Goal: Book appointment/travel/reservation

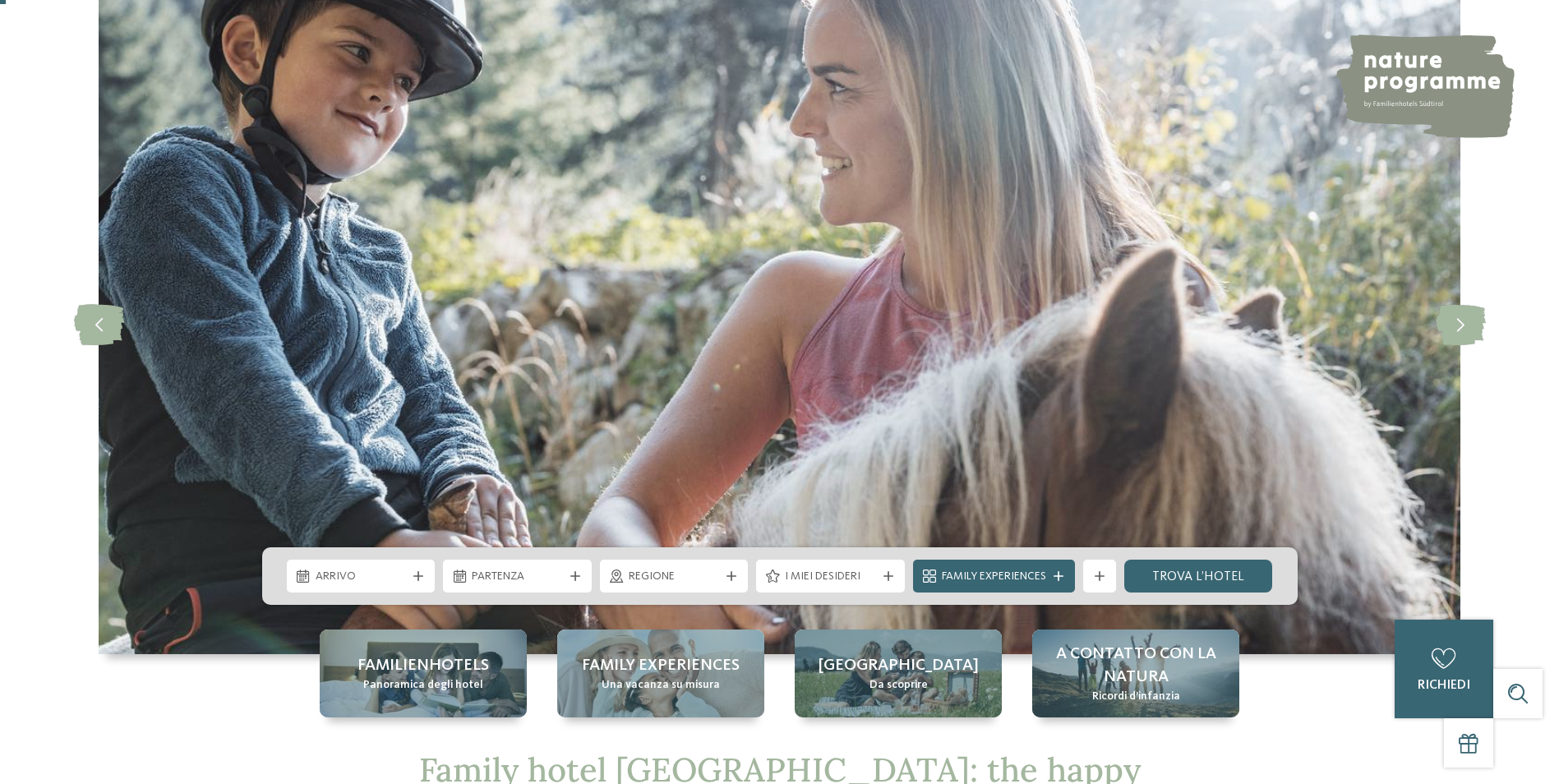
scroll to position [165, 0]
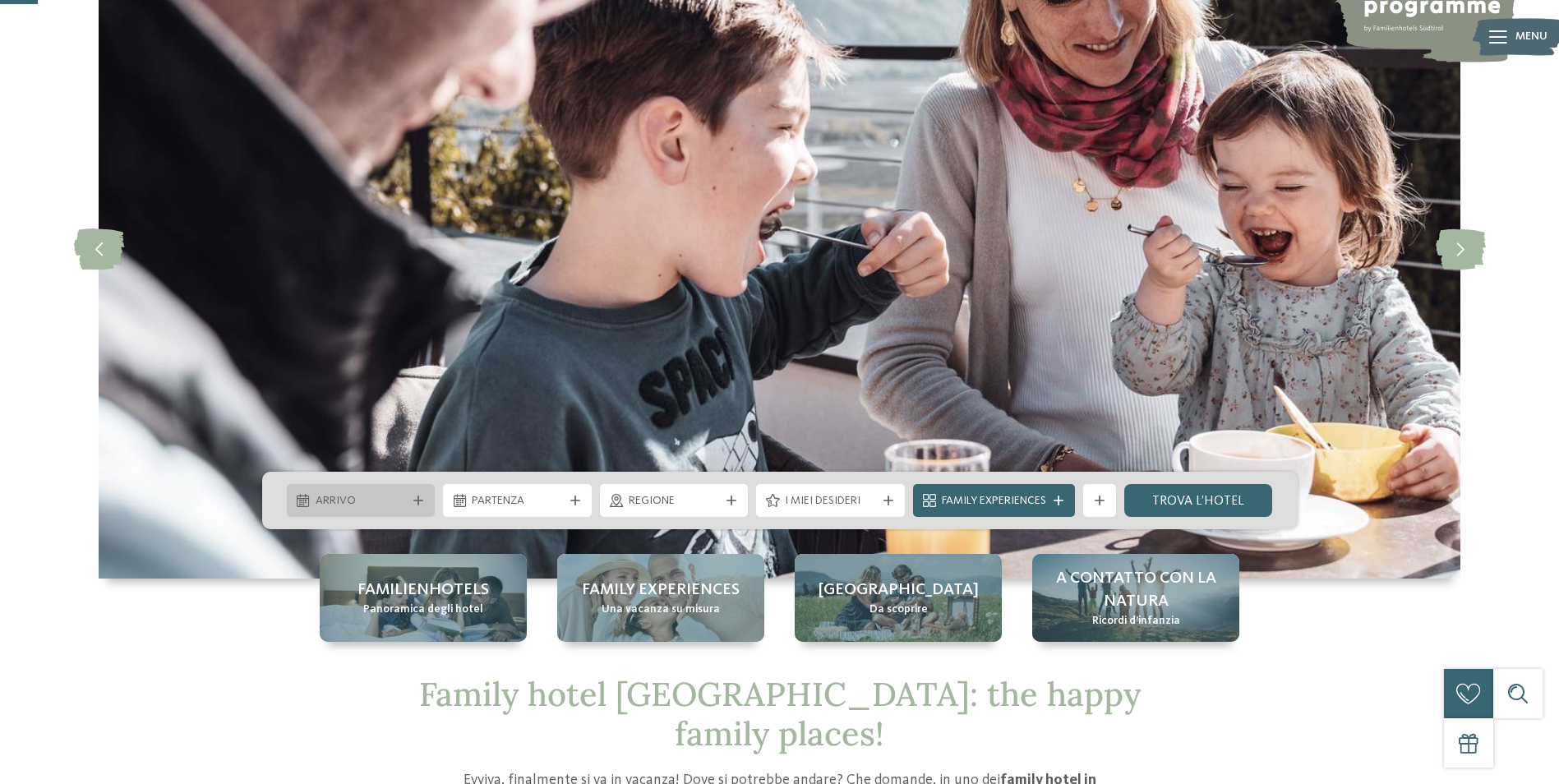
click at [369, 501] on span "Arrivo" at bounding box center [361, 501] width 91 height 16
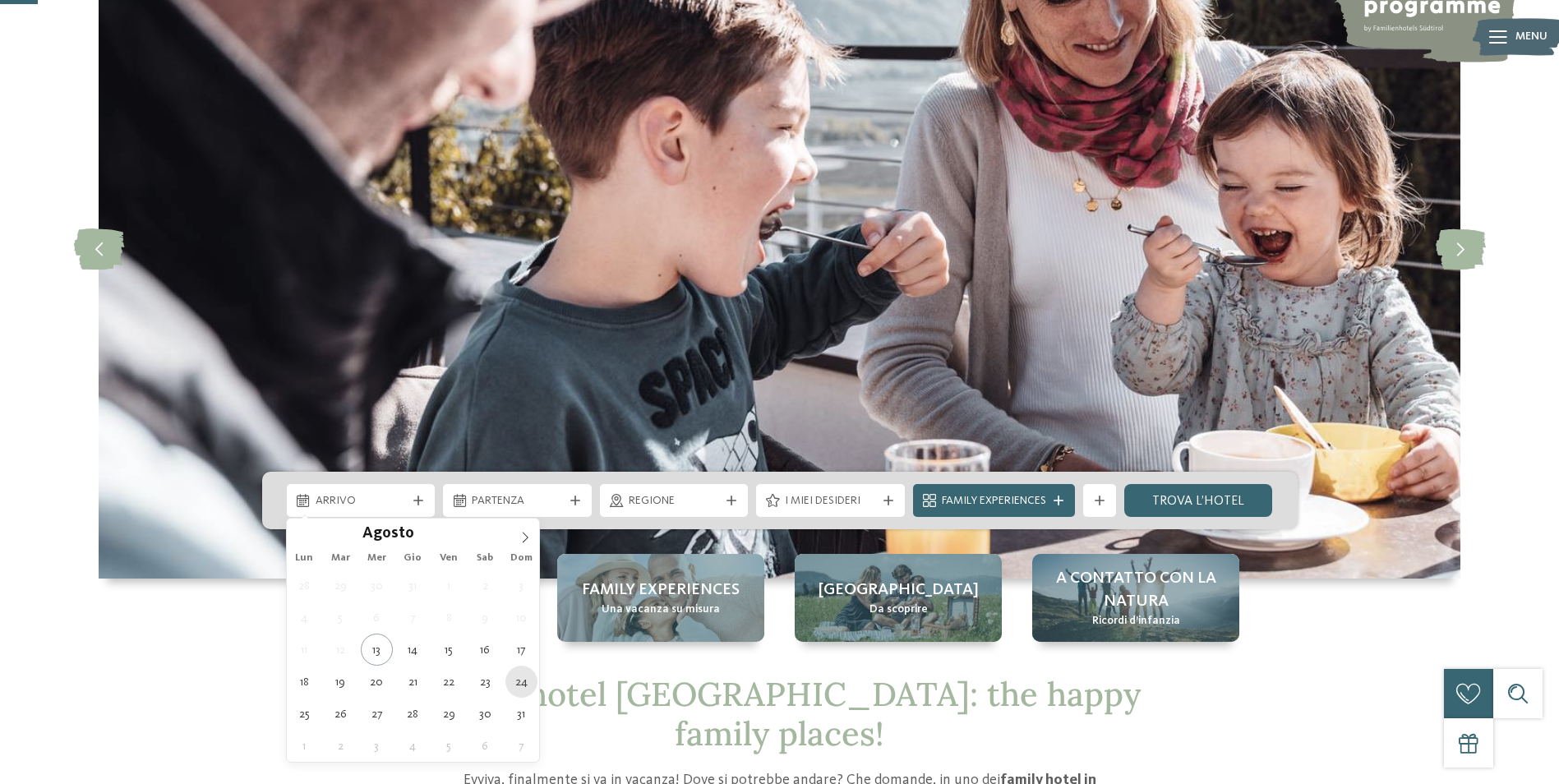
type div "[DATE]"
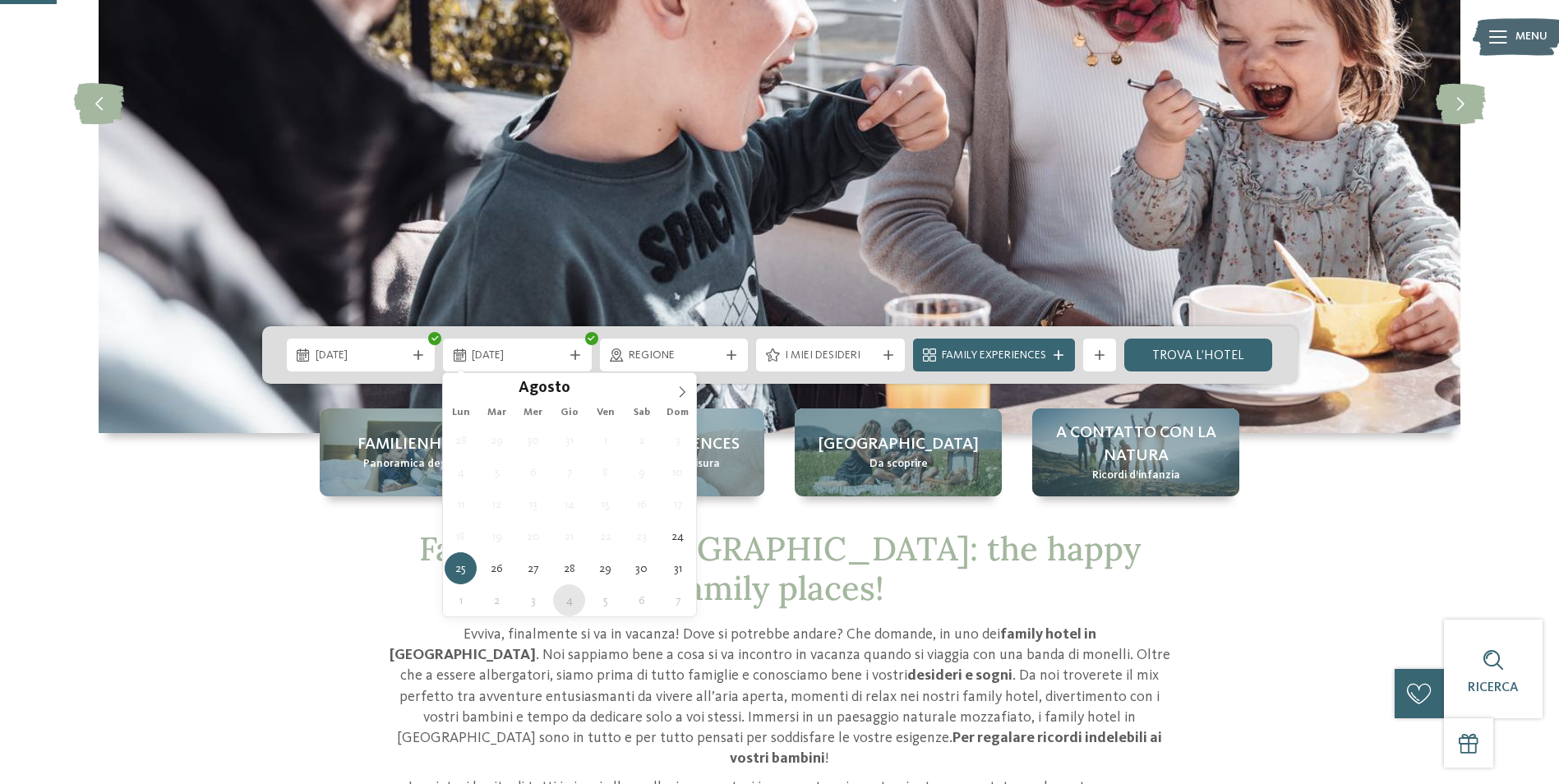
scroll to position [329, 0]
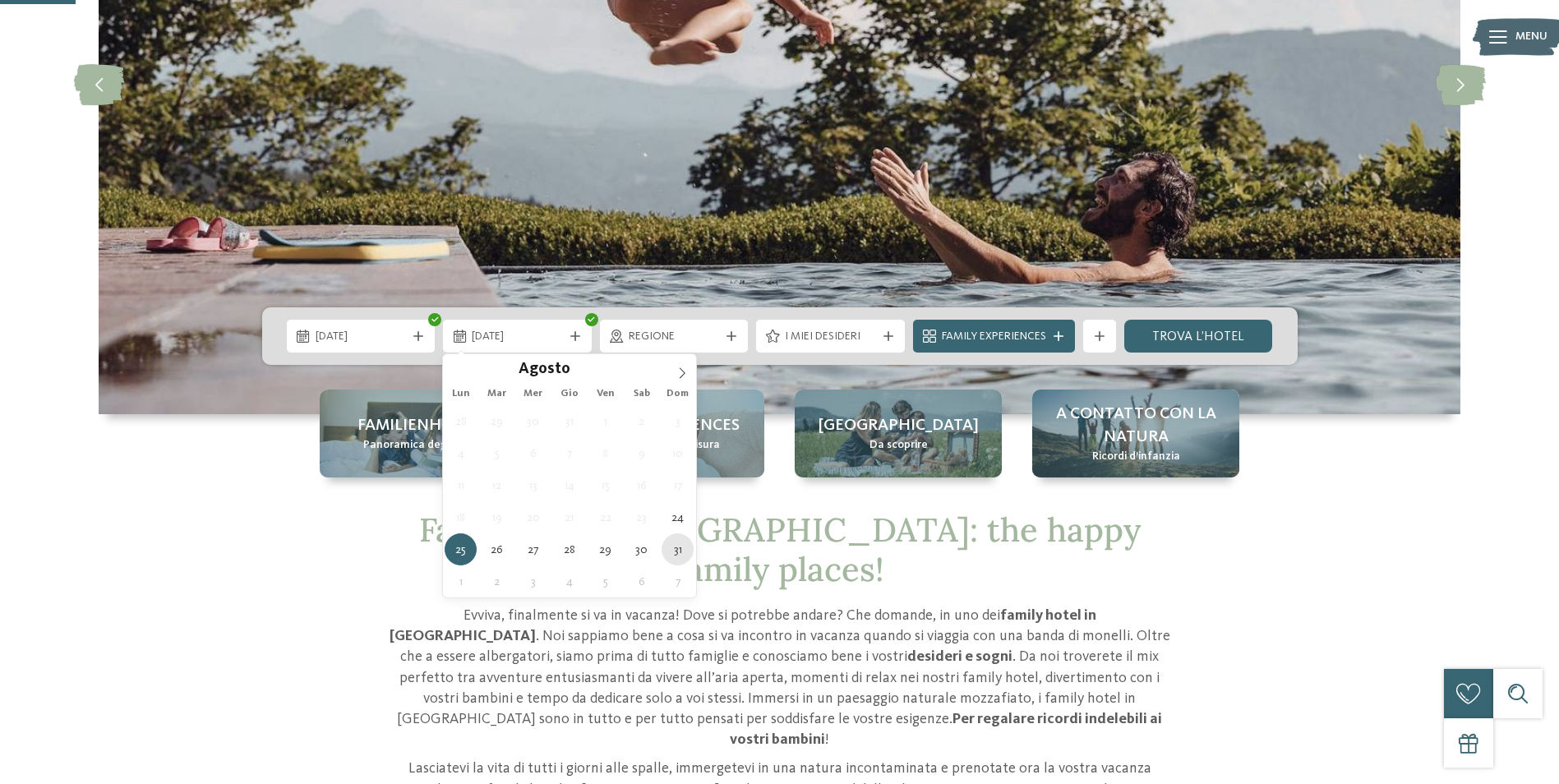
type div "[DATE]"
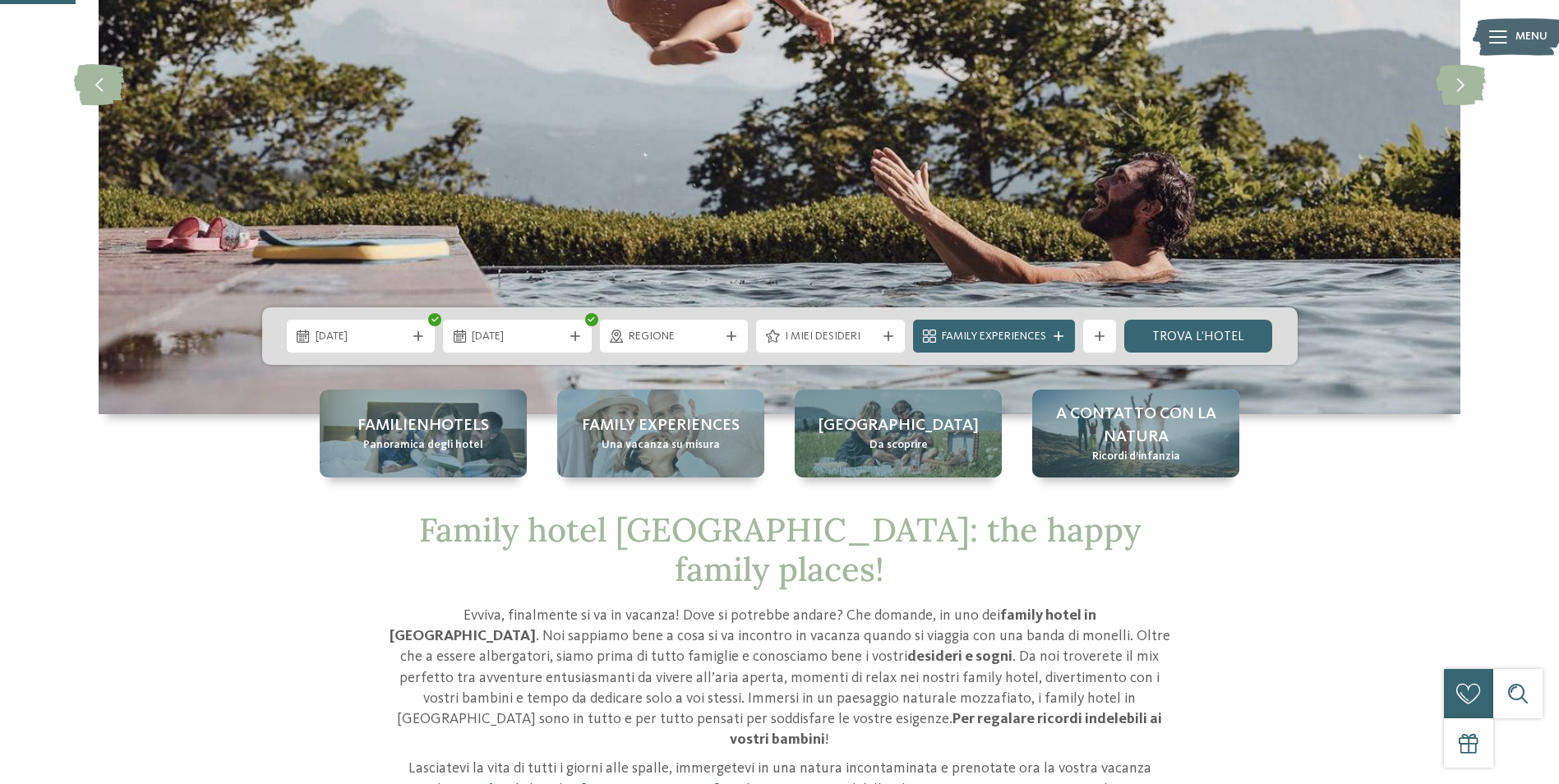
click at [727, 331] on icon at bounding box center [731, 336] width 9 height 9
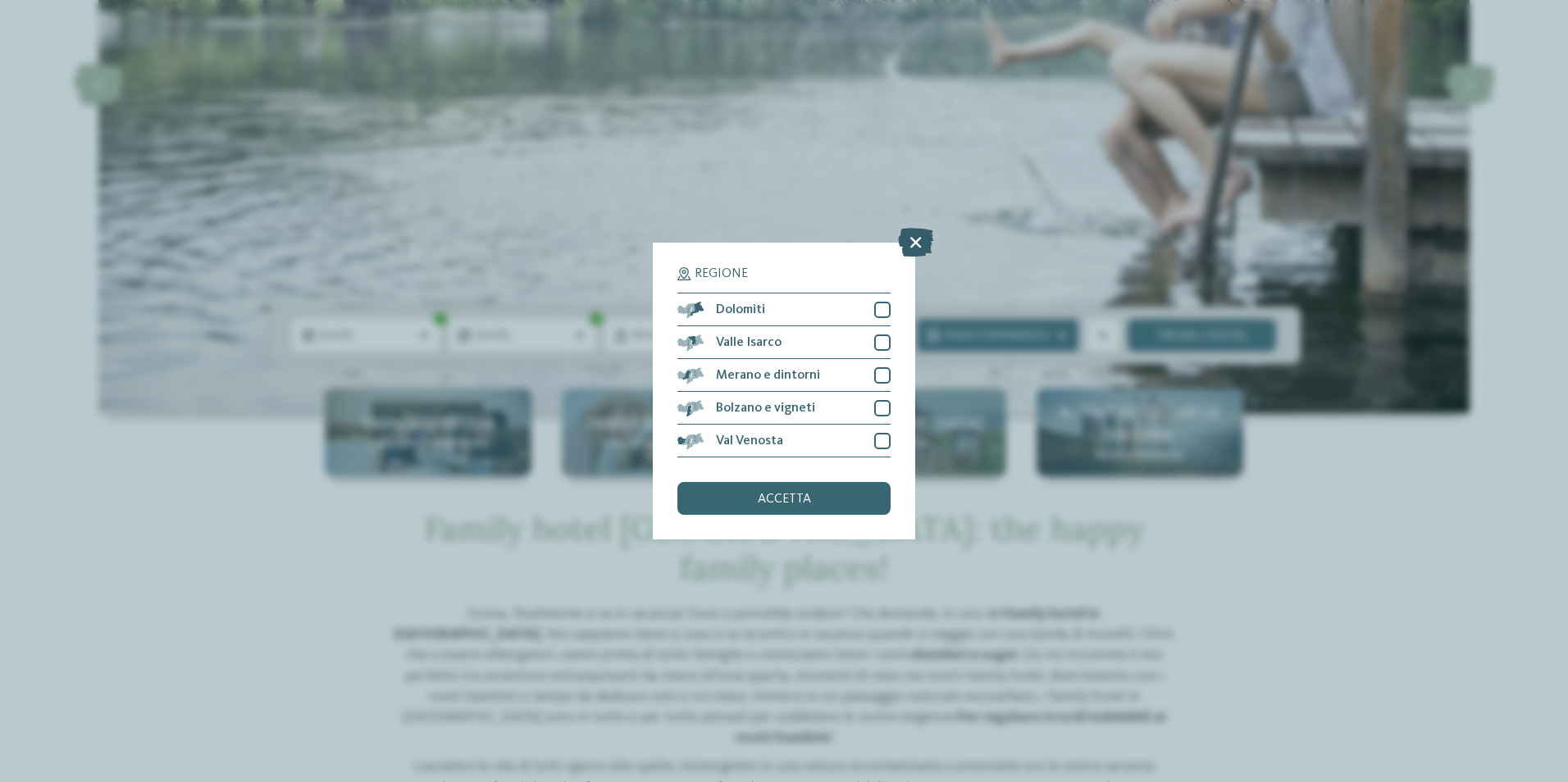
click at [918, 236] on icon at bounding box center [915, 242] width 35 height 28
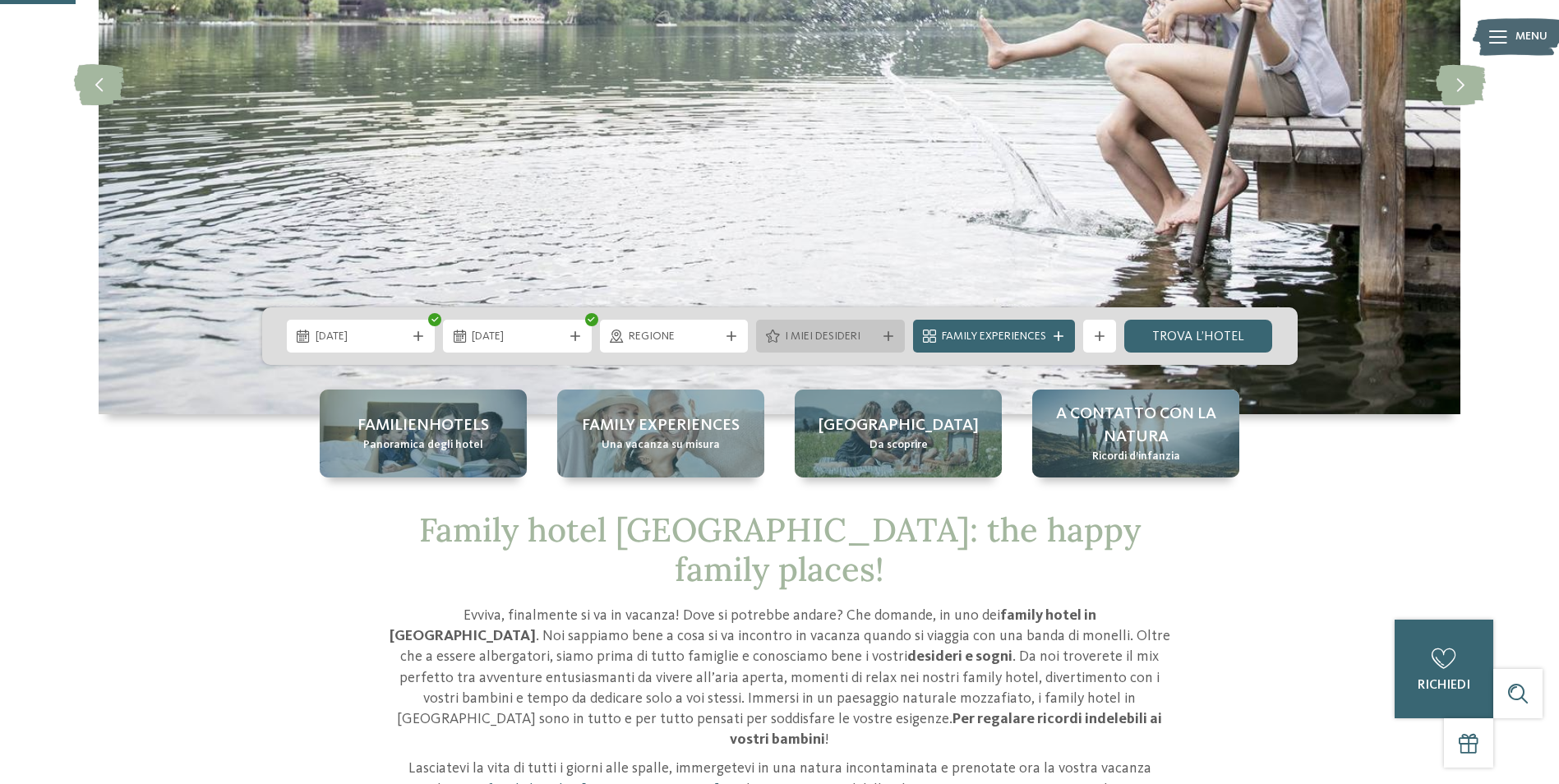
click at [872, 332] on span "I miei desideri" at bounding box center [831, 336] width 91 height 16
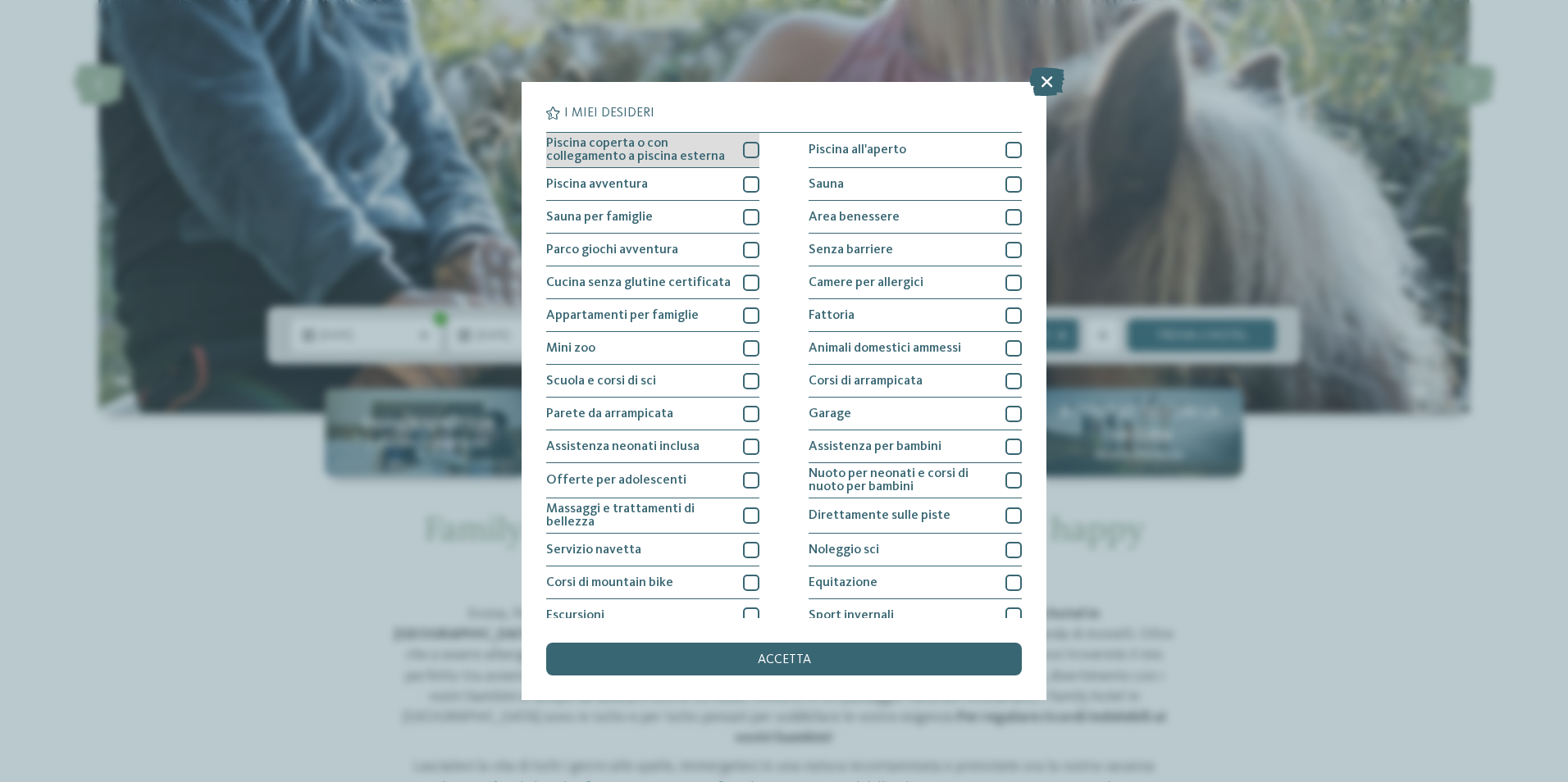
click at [750, 147] on div at bounding box center [750, 150] width 16 height 16
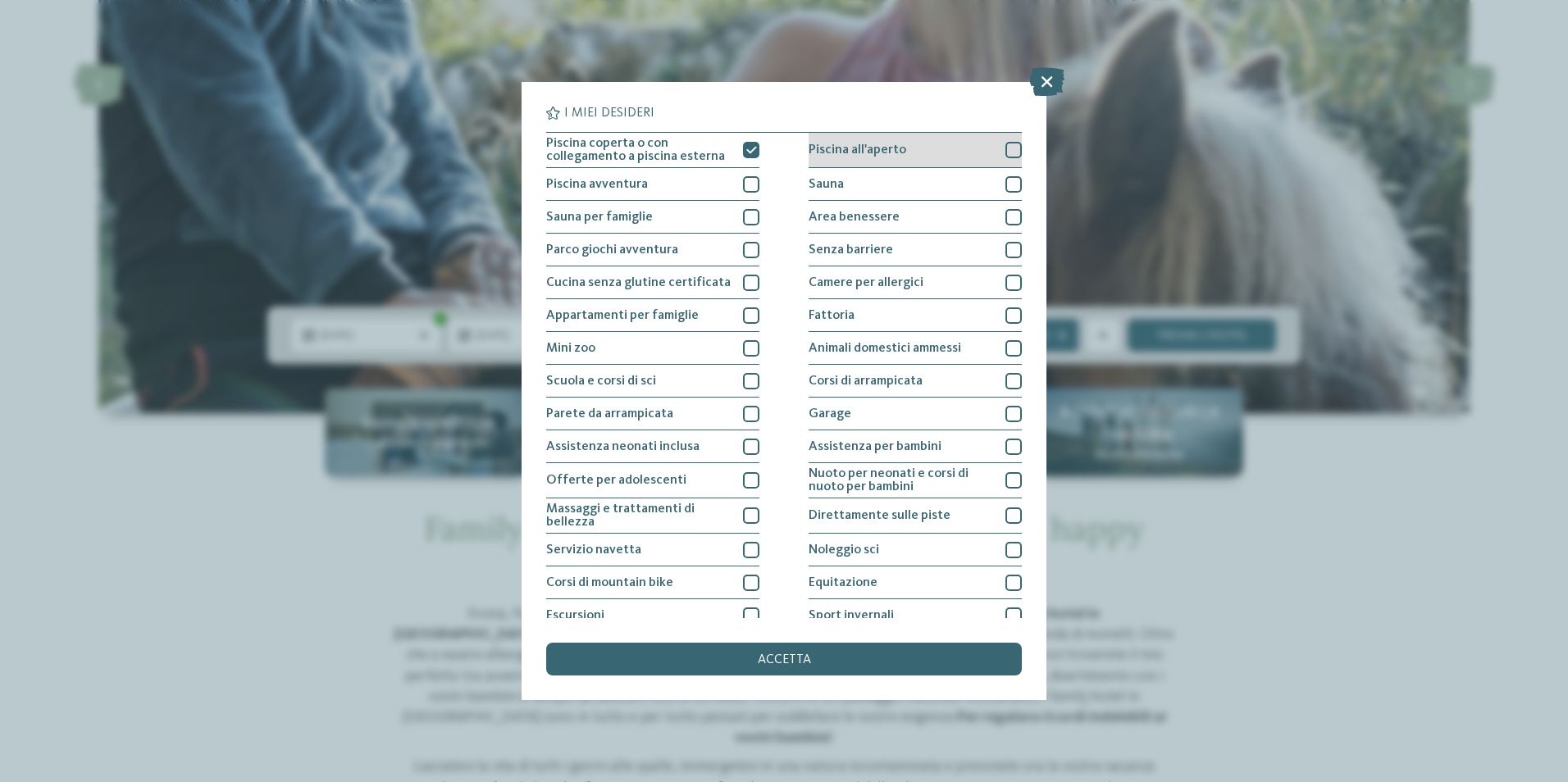
click at [1007, 146] on div at bounding box center [1013, 150] width 16 height 16
click at [770, 665] on span "accetta" at bounding box center [784, 659] width 53 height 13
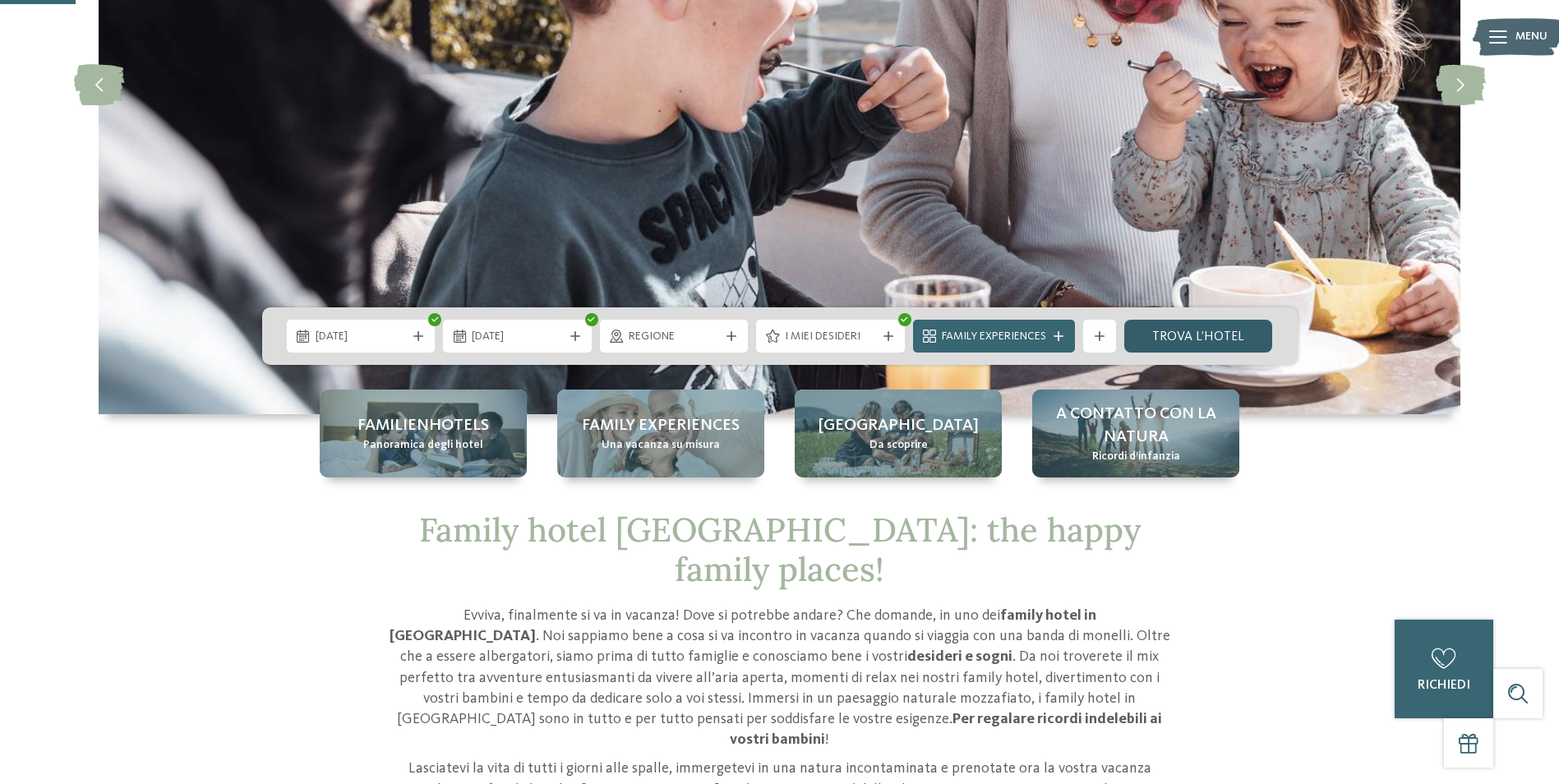
click at [1156, 334] on link "trova l’hotel" at bounding box center [1198, 336] width 148 height 33
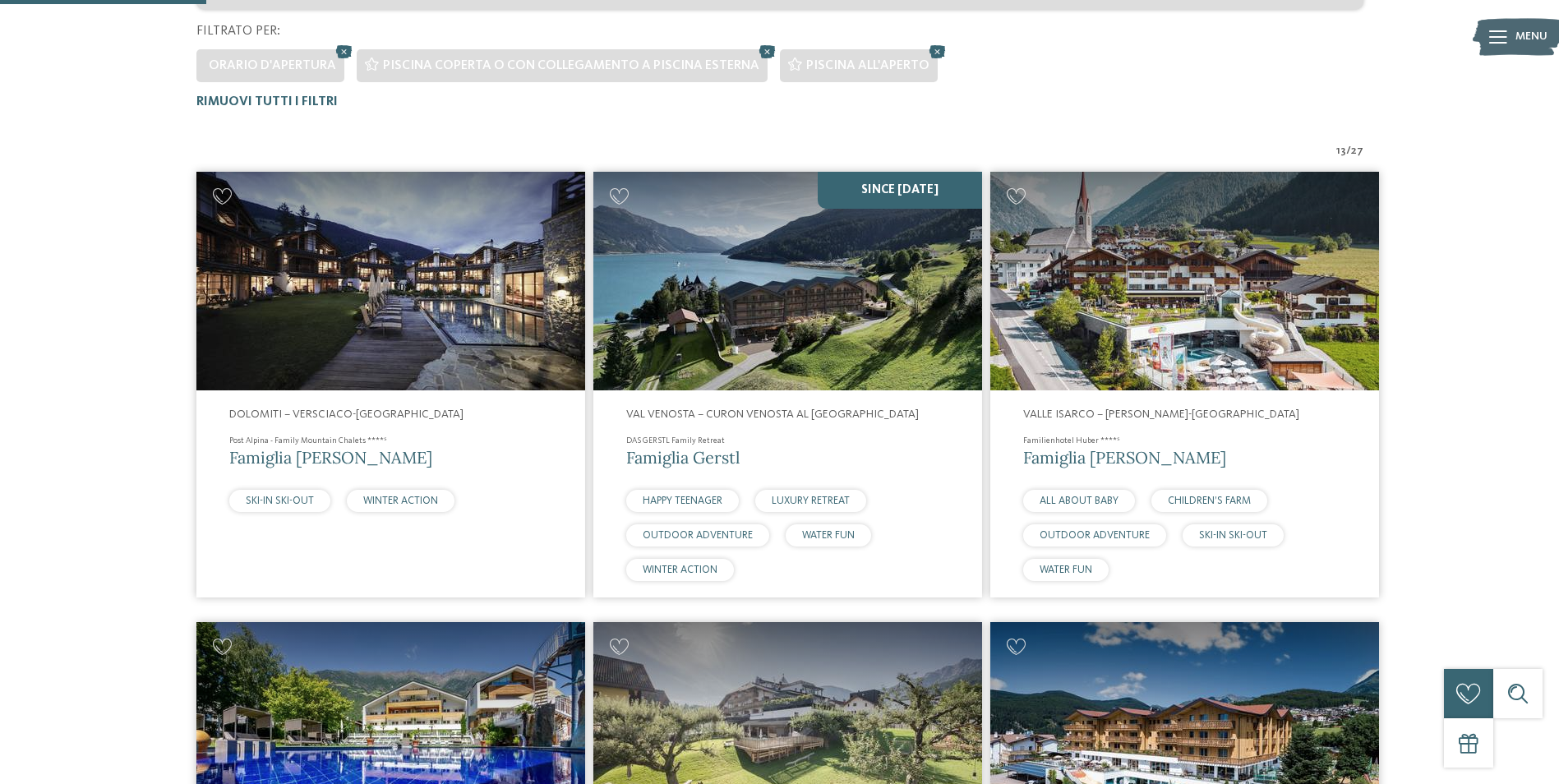
scroll to position [374, 0]
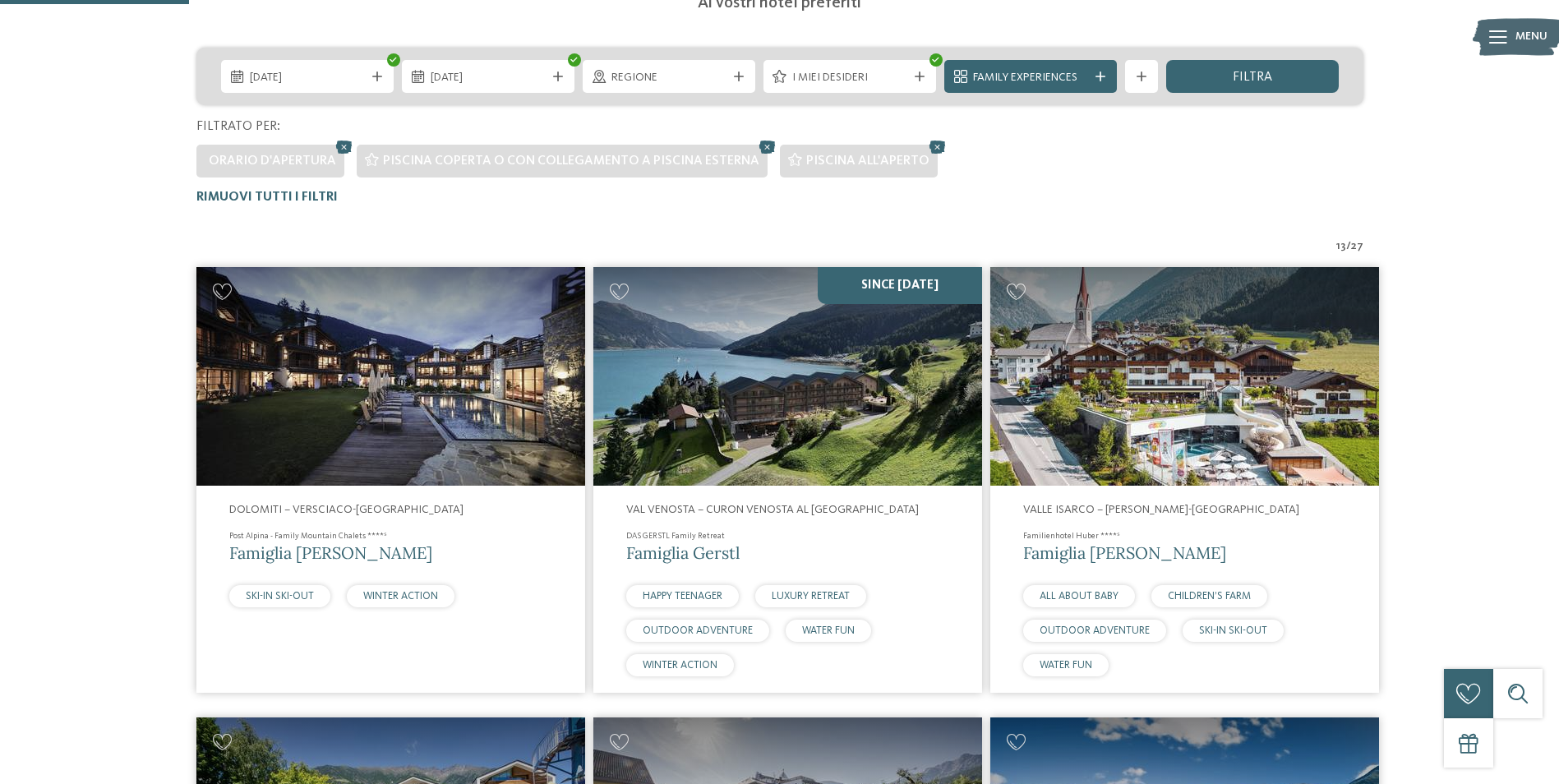
click at [1156, 373] on img at bounding box center [1185, 376] width 389 height 218
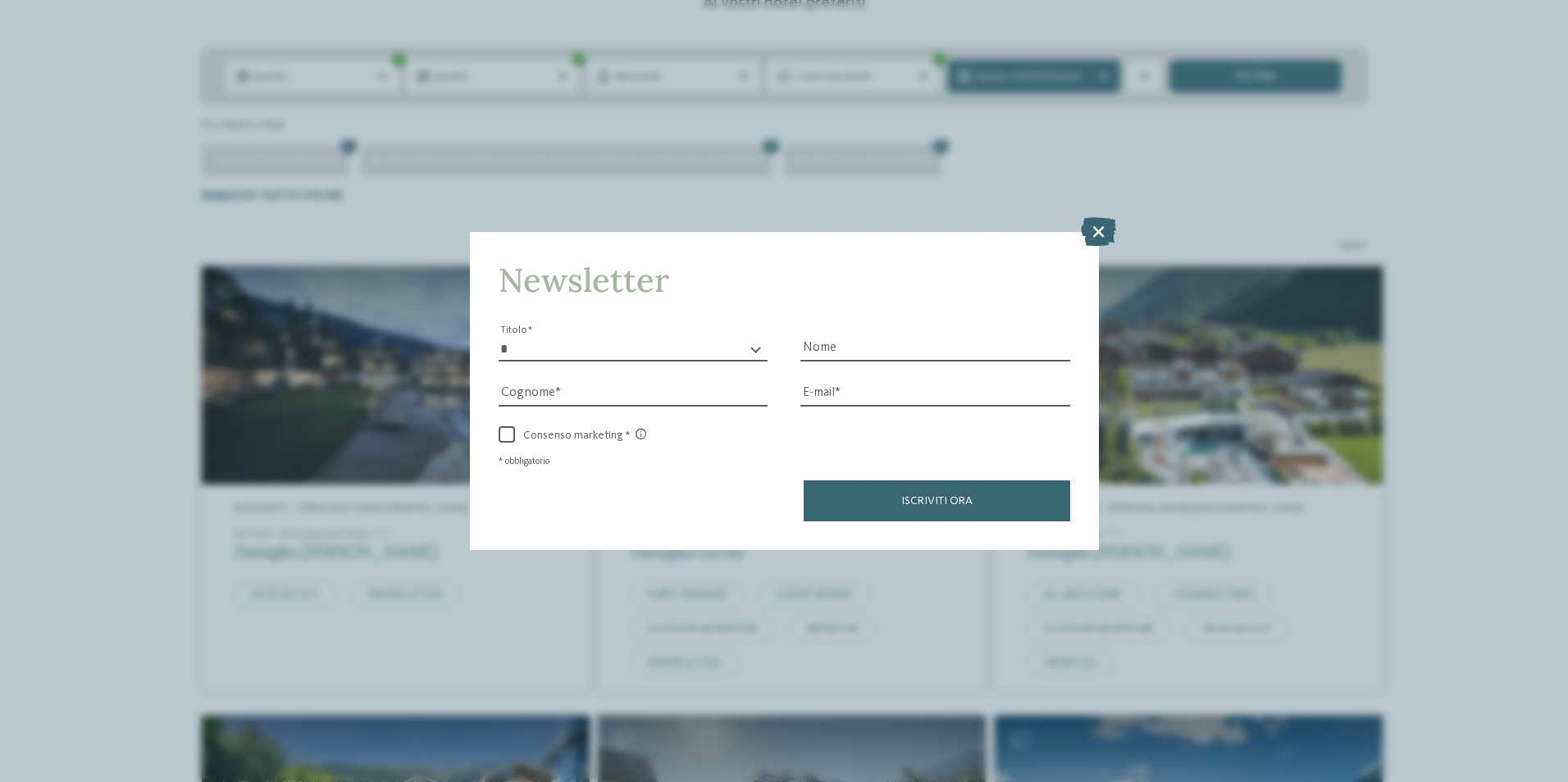
click at [1095, 223] on icon at bounding box center [1098, 231] width 35 height 28
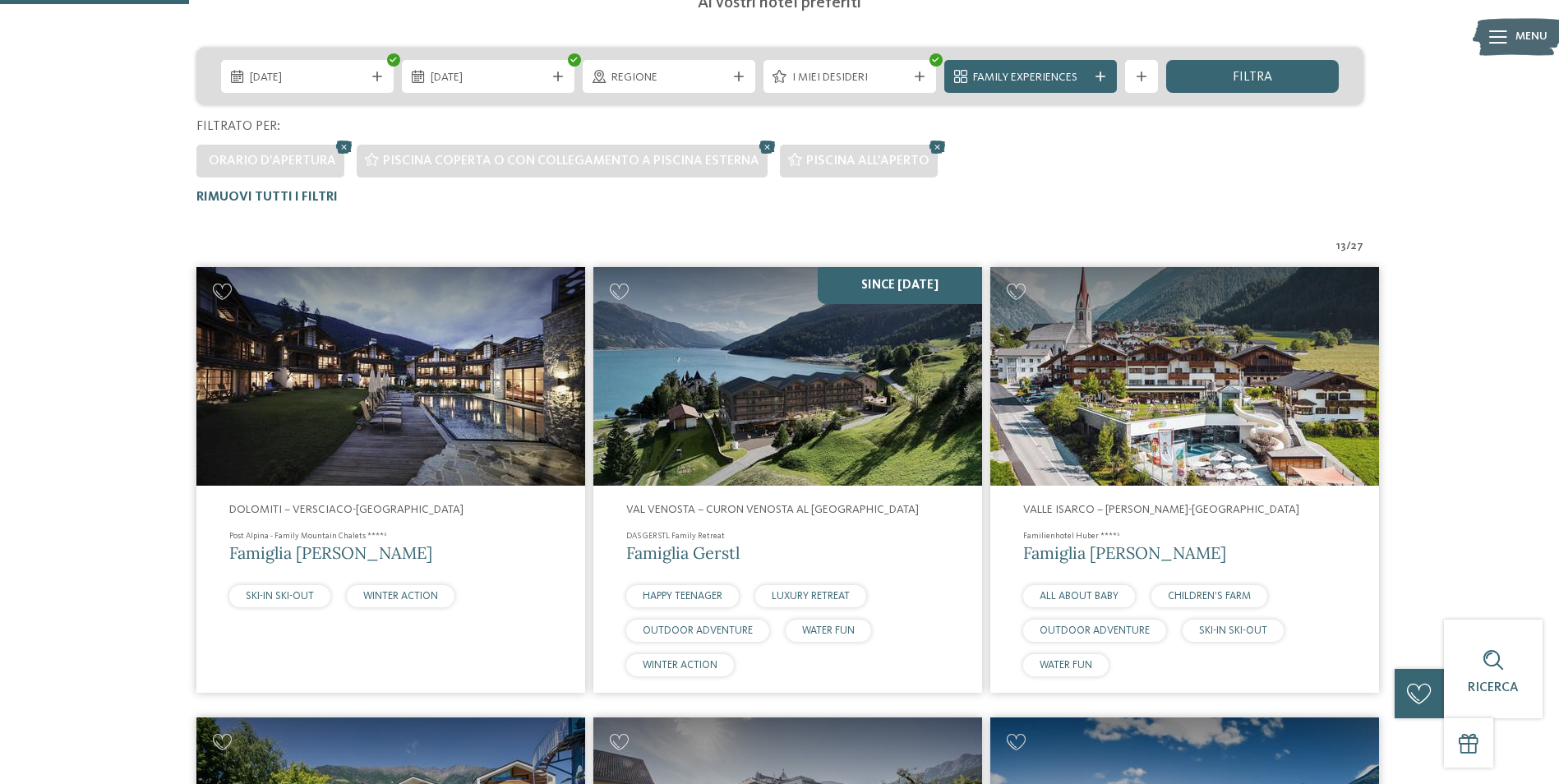
click at [1199, 405] on img at bounding box center [1185, 376] width 389 height 218
click at [1086, 552] on span "Famiglia [PERSON_NAME]" at bounding box center [1124, 553] width 203 height 21
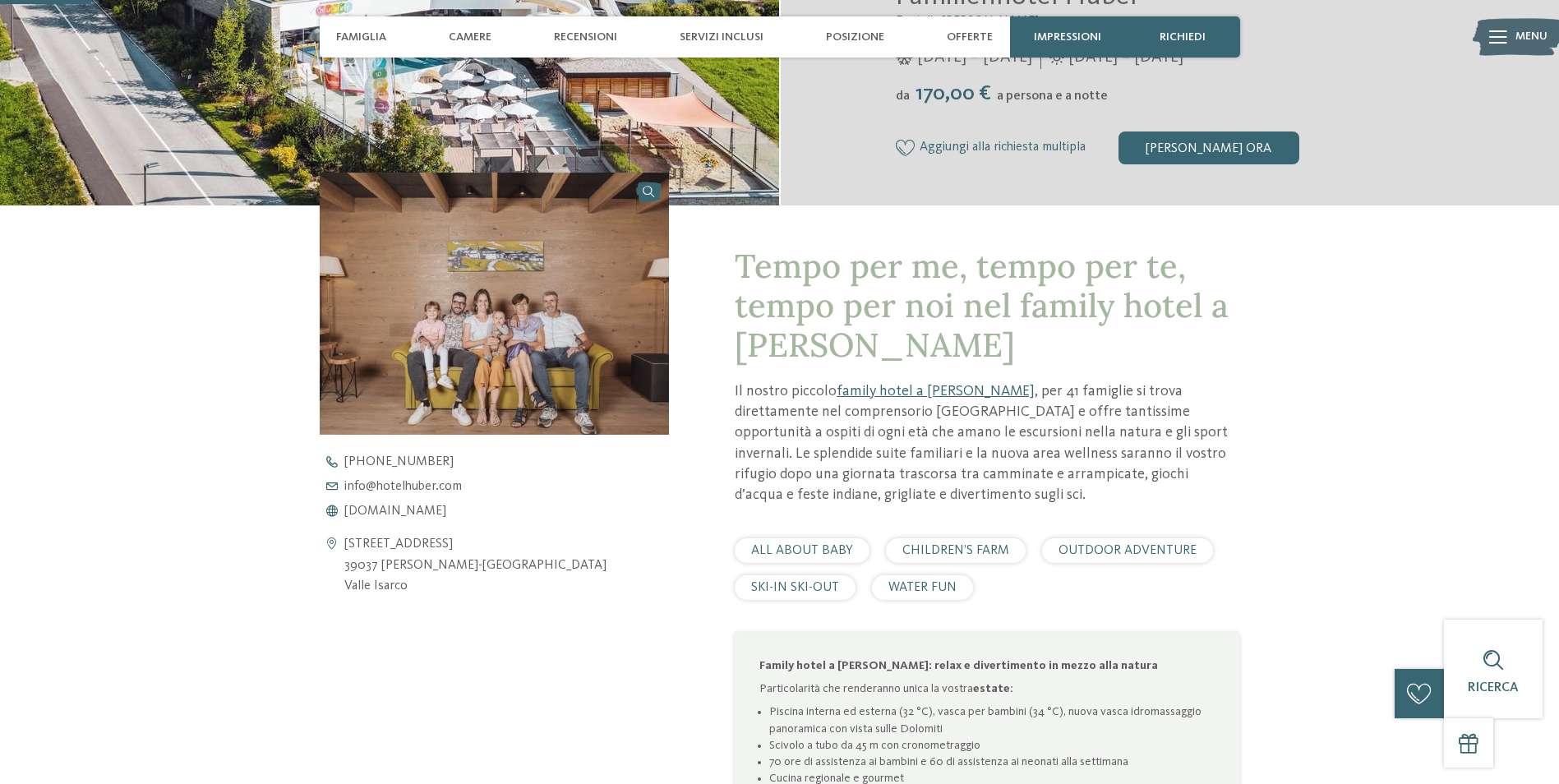
scroll to position [657, 0]
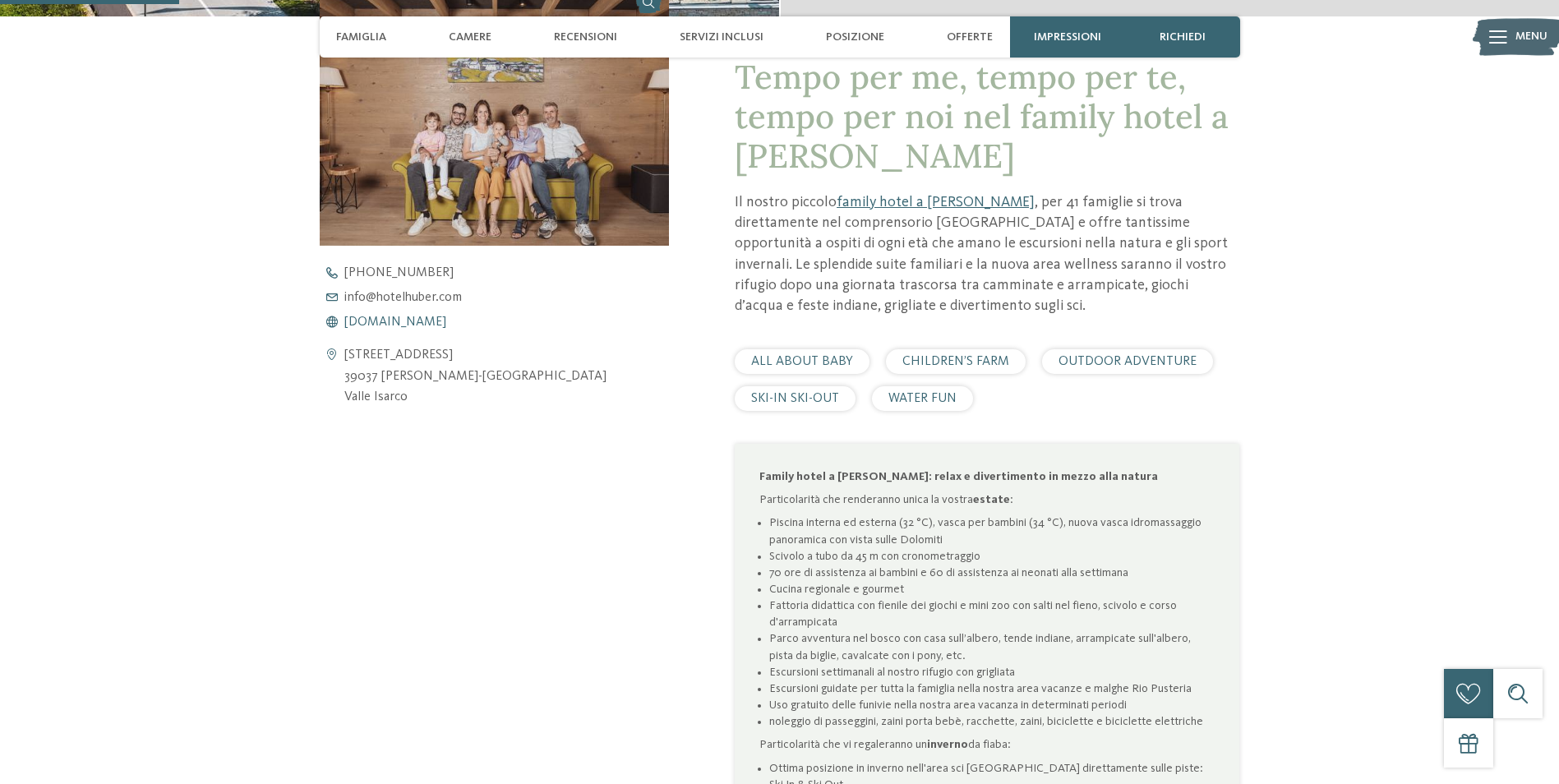
click at [418, 321] on span "www.hotelhuber.com" at bounding box center [395, 322] width 102 height 13
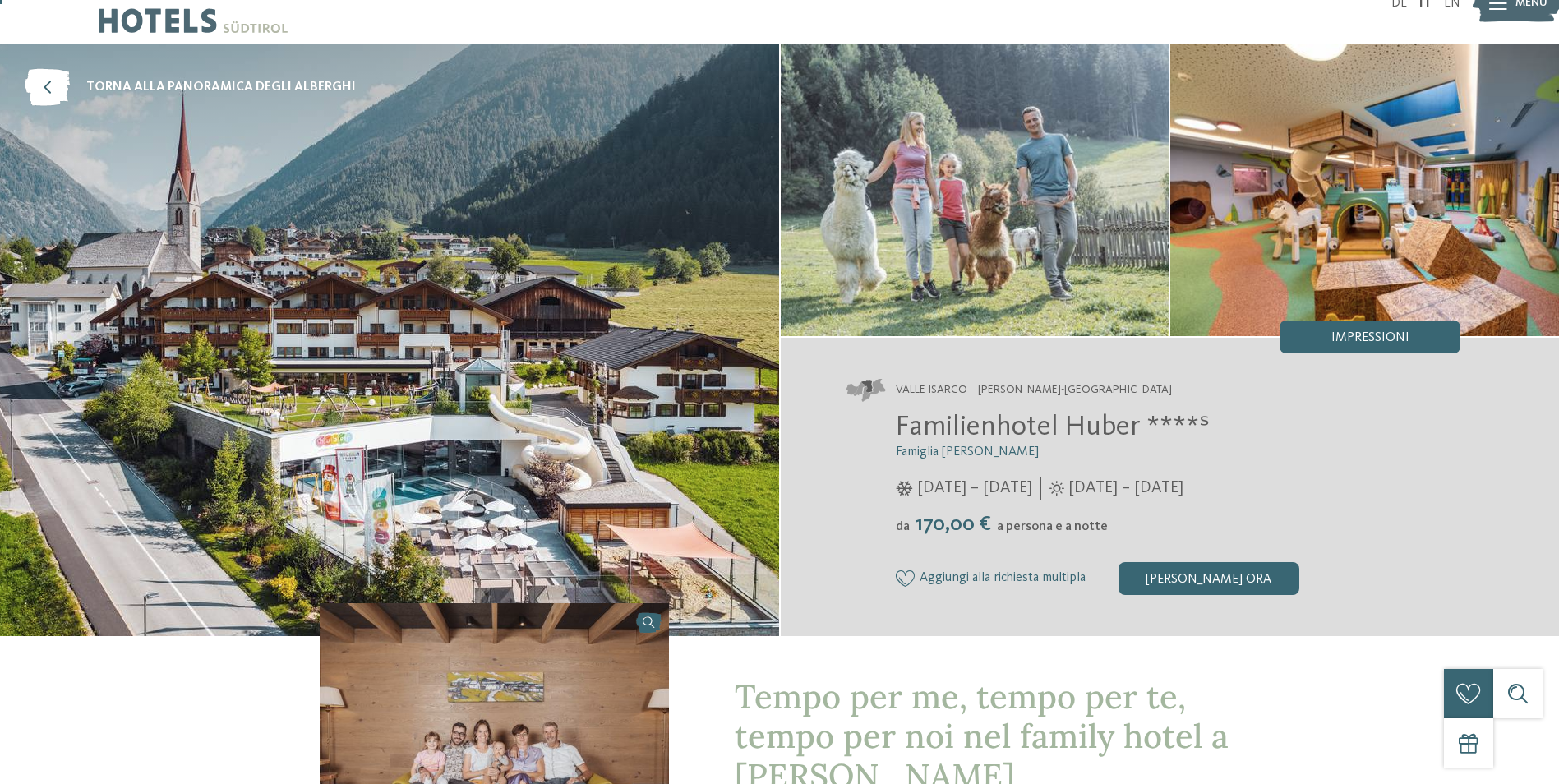
scroll to position [0, 0]
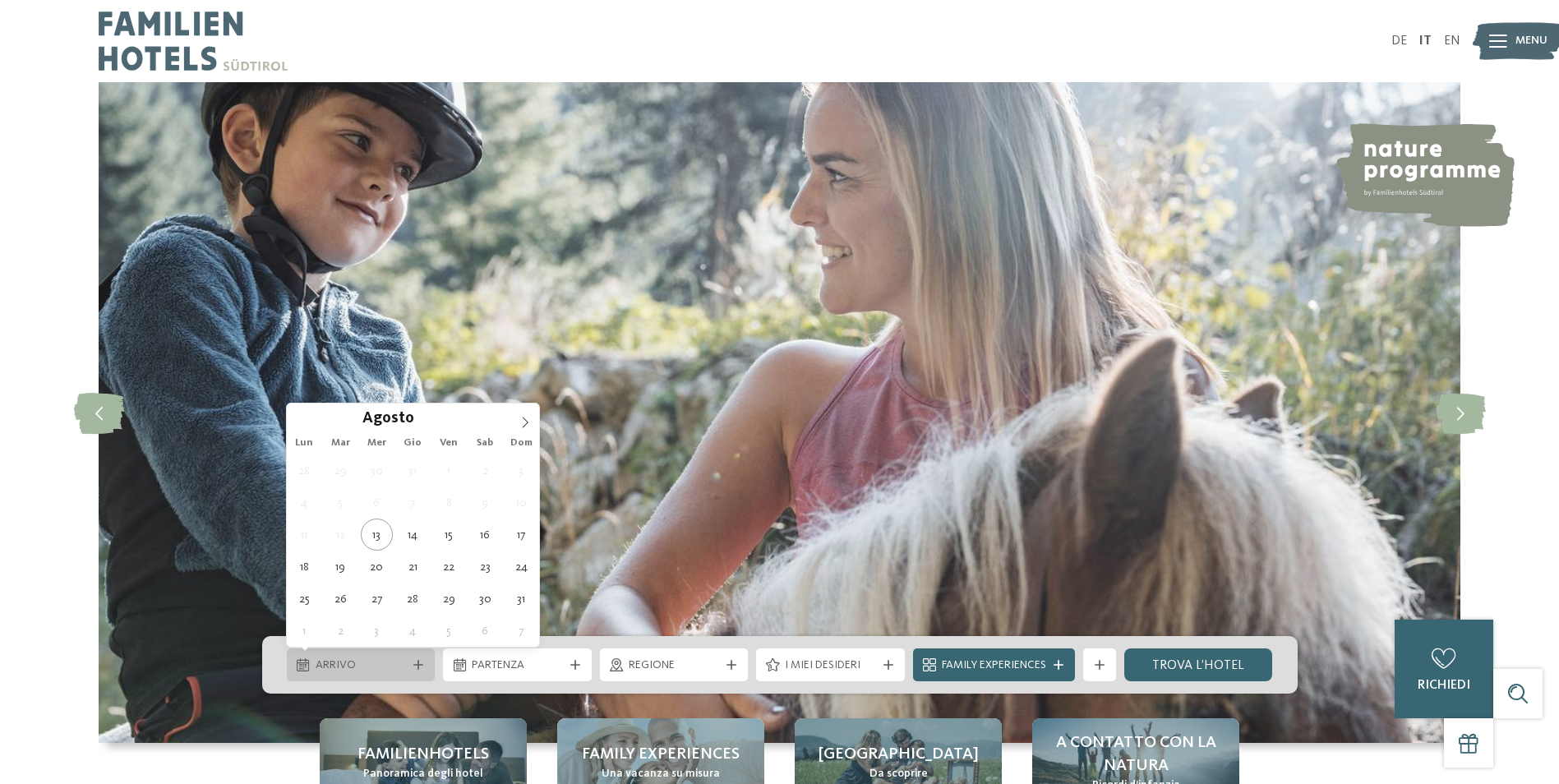
click at [400, 655] on div "Arrivo" at bounding box center [361, 665] width 148 height 33
type div "[DATE]"
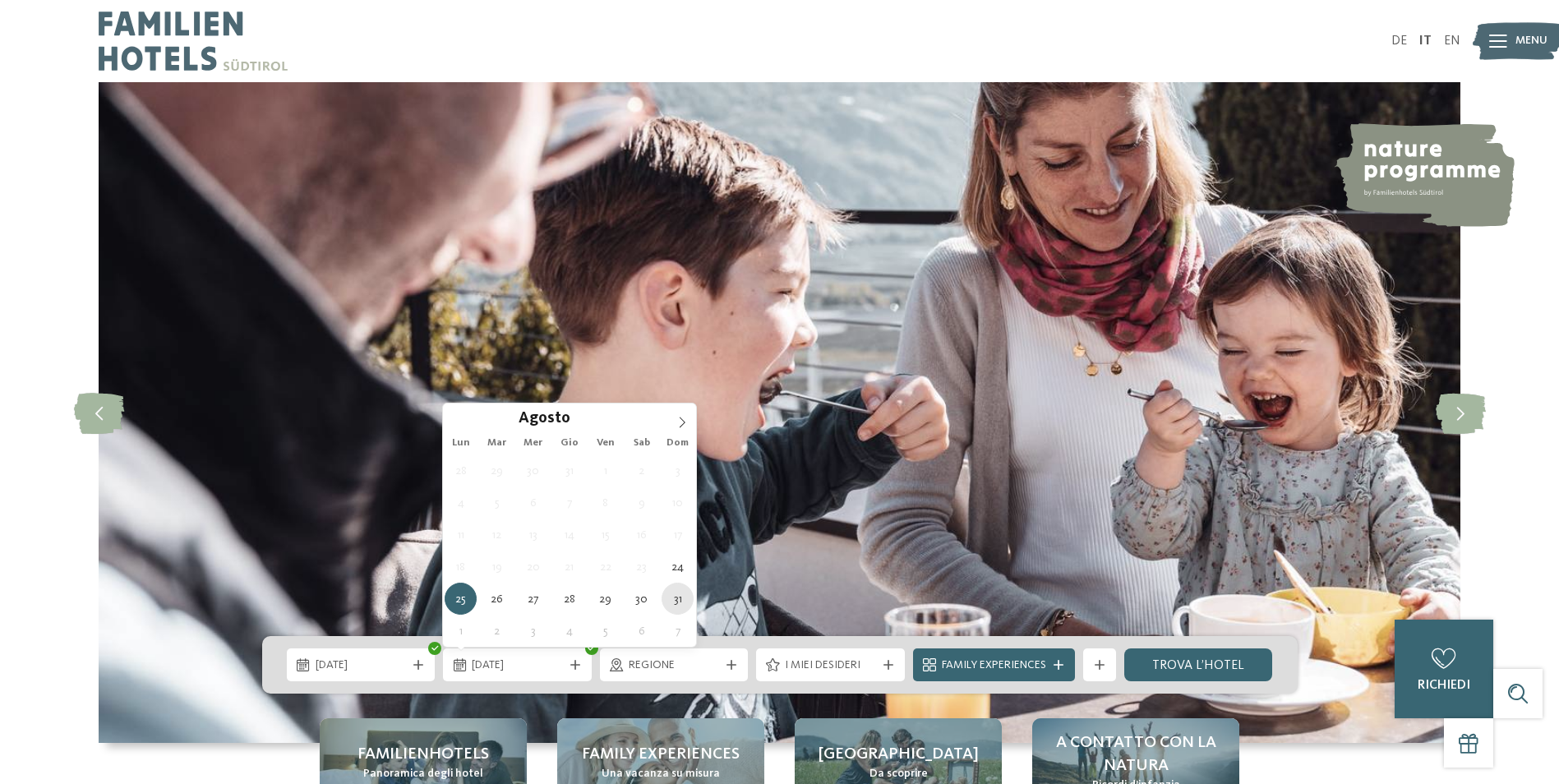
type div "[DATE]"
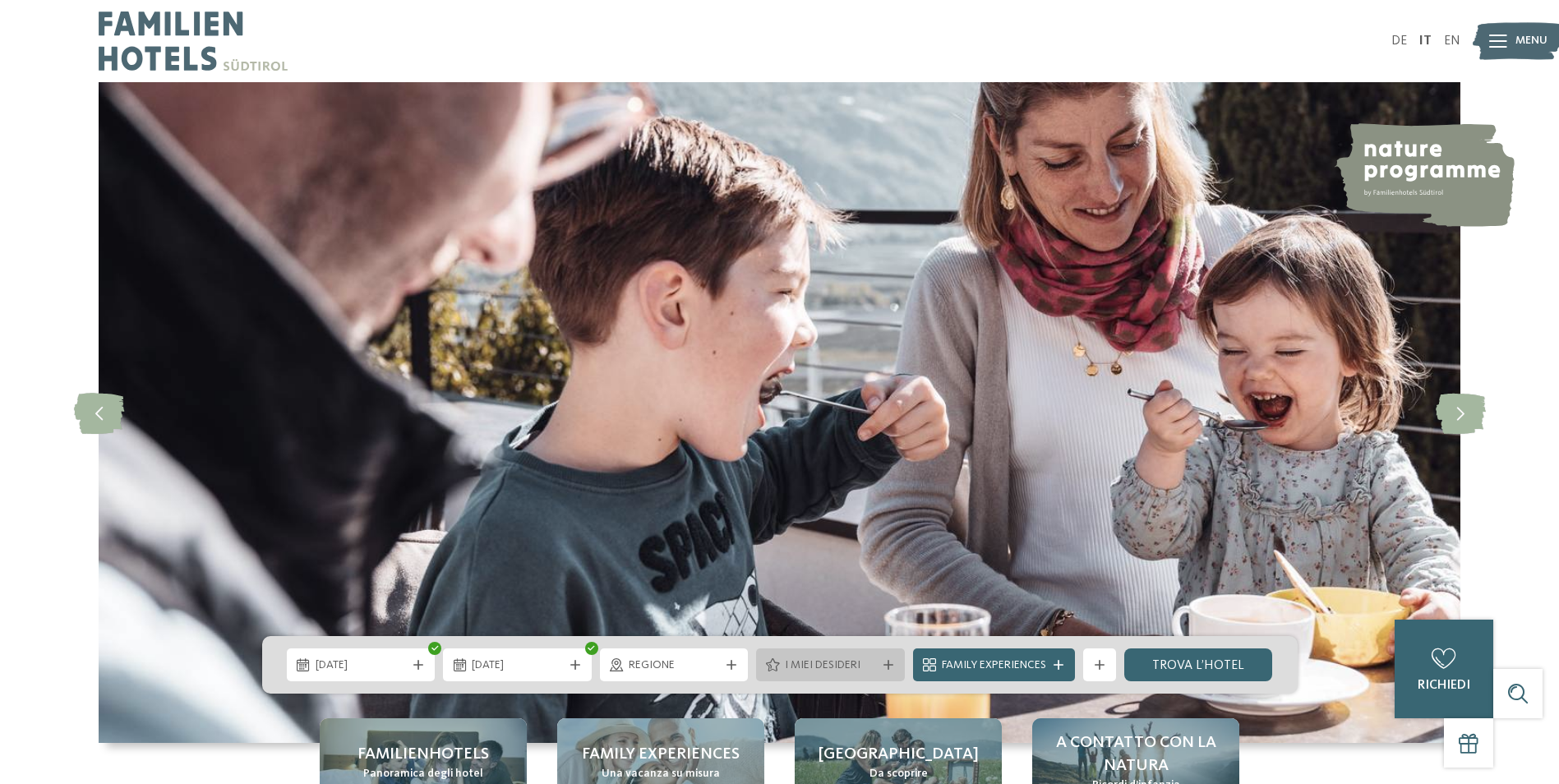
click at [890, 658] on div "I miei desideri" at bounding box center [831, 665] width 148 height 33
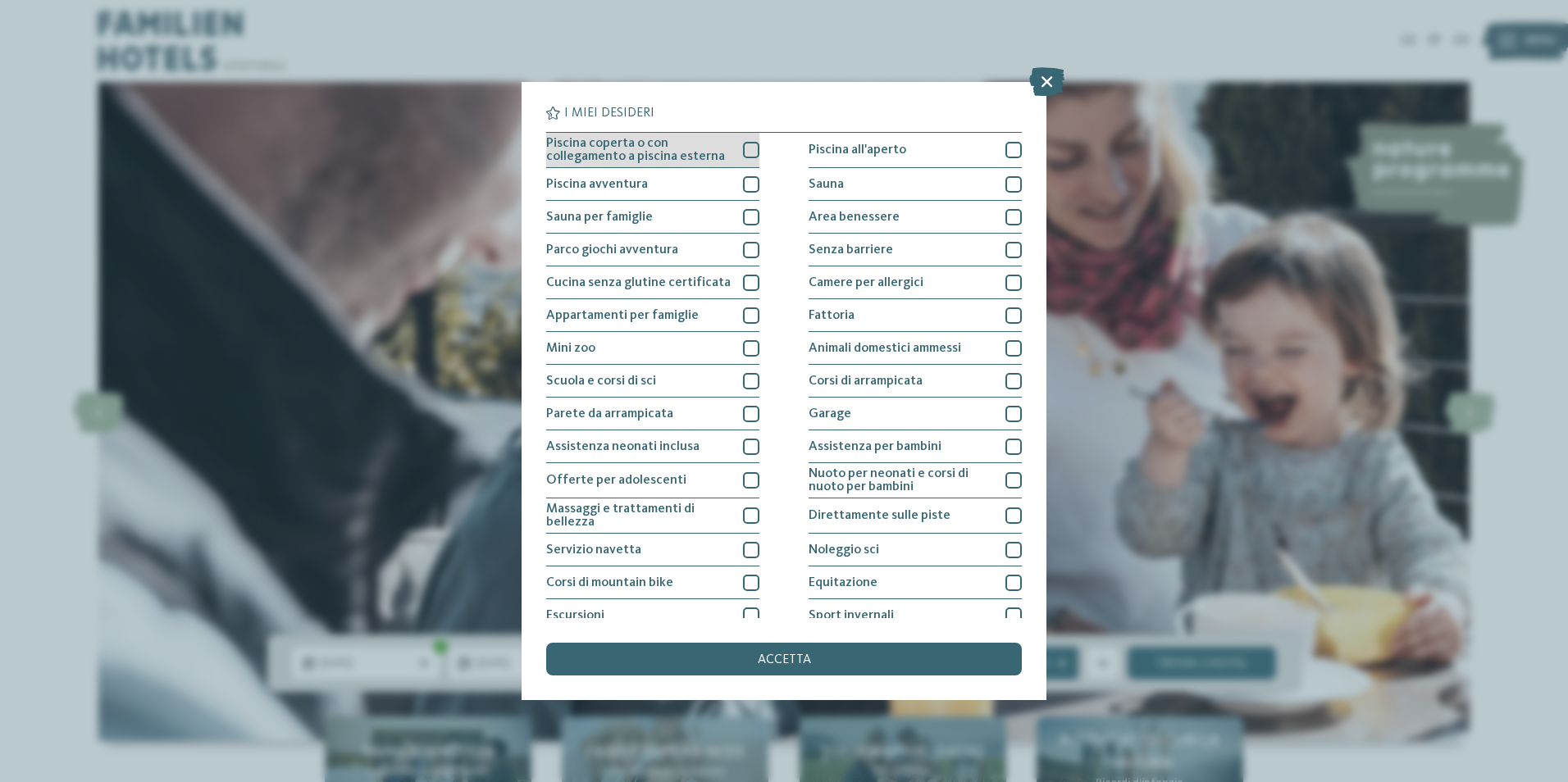
click at [750, 141] on div "Piscina coperta o con collegamento a piscina esterna" at bounding box center [653, 150] width 213 height 35
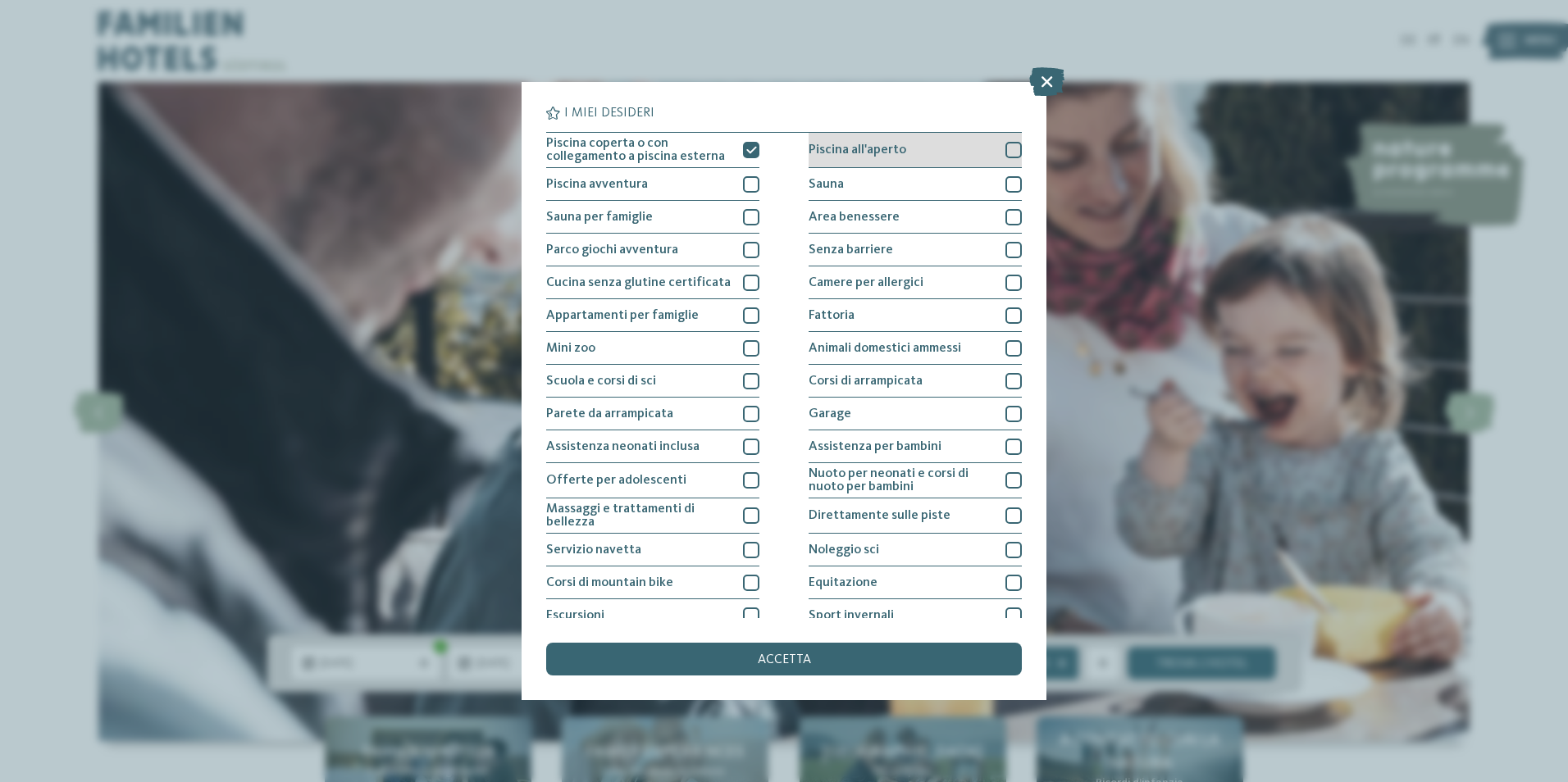
click at [1005, 150] on div at bounding box center [1013, 150] width 16 height 16
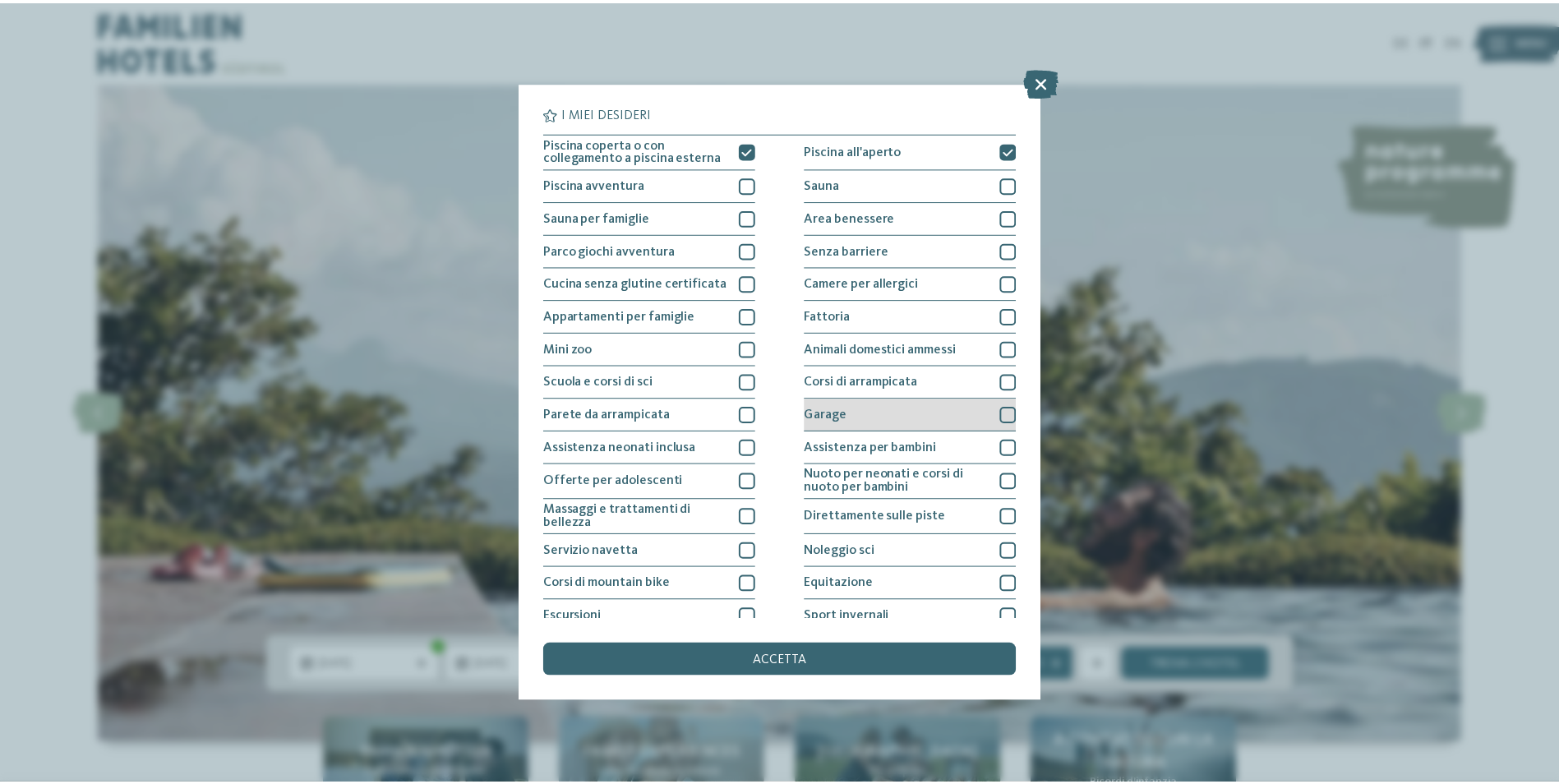
scroll to position [79, 0]
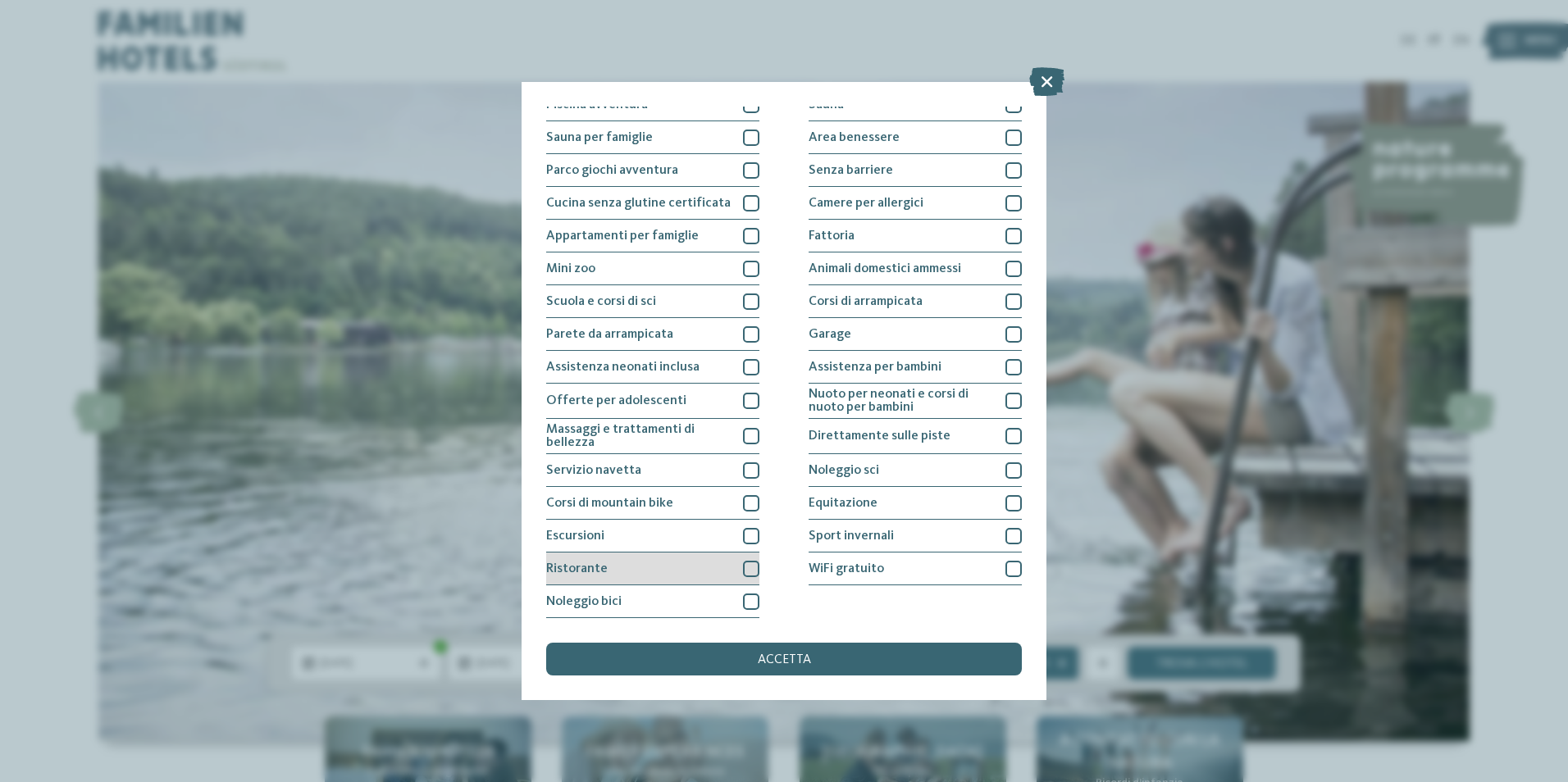
click at [608, 570] on div "Ristorante" at bounding box center [653, 569] width 213 height 33
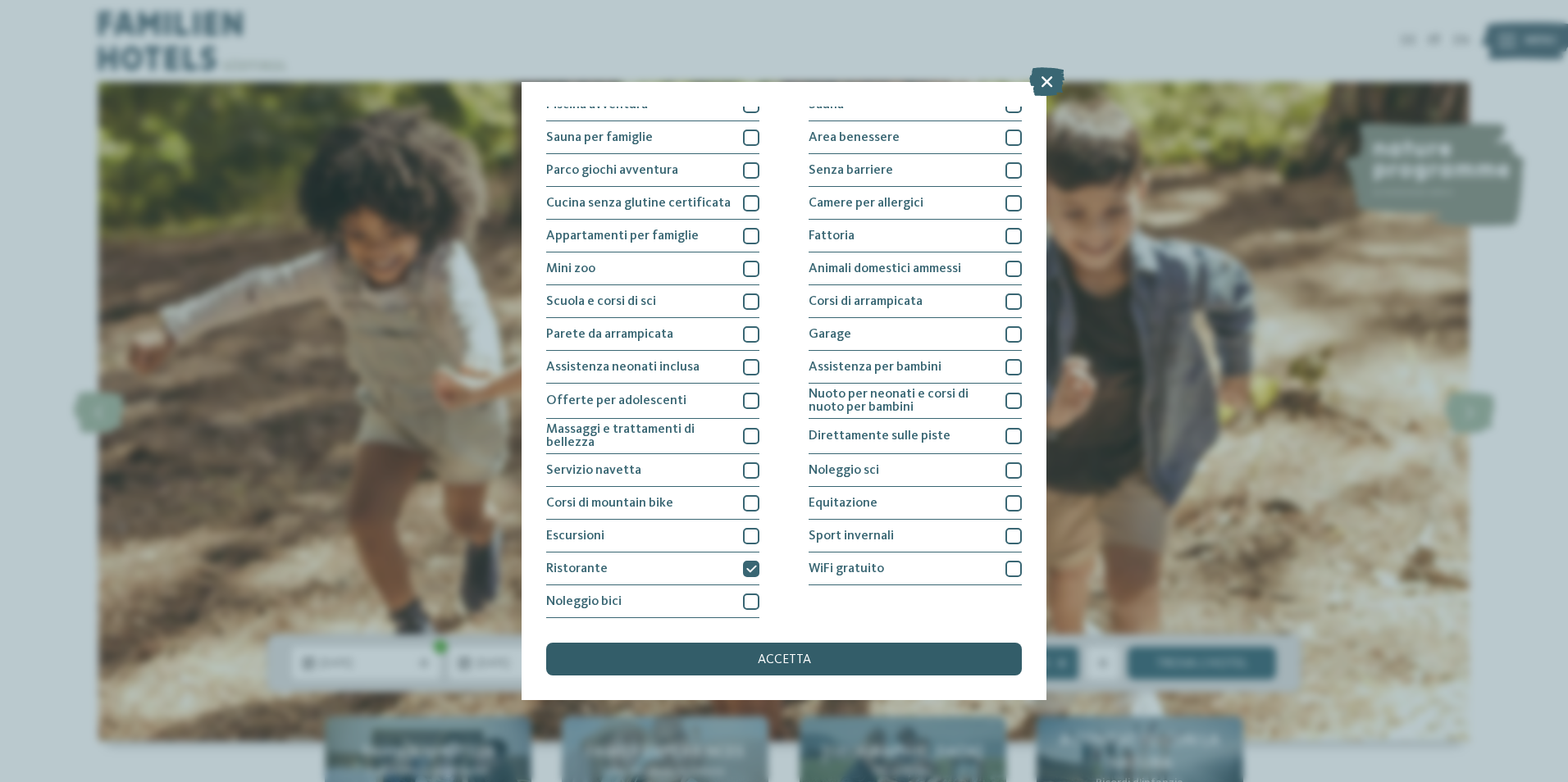
click at [773, 656] on span "accetta" at bounding box center [784, 659] width 53 height 13
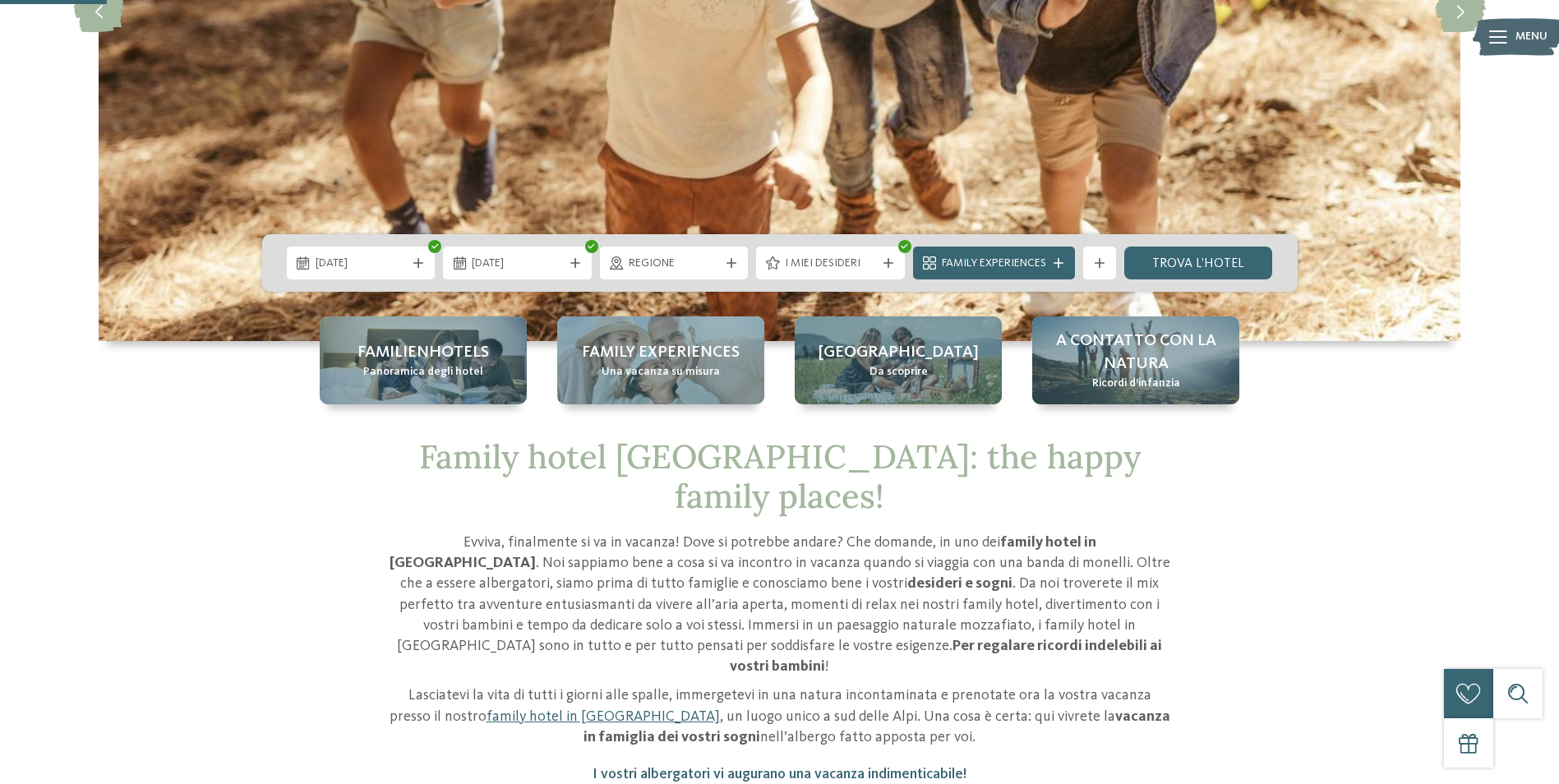
scroll to position [493, 0]
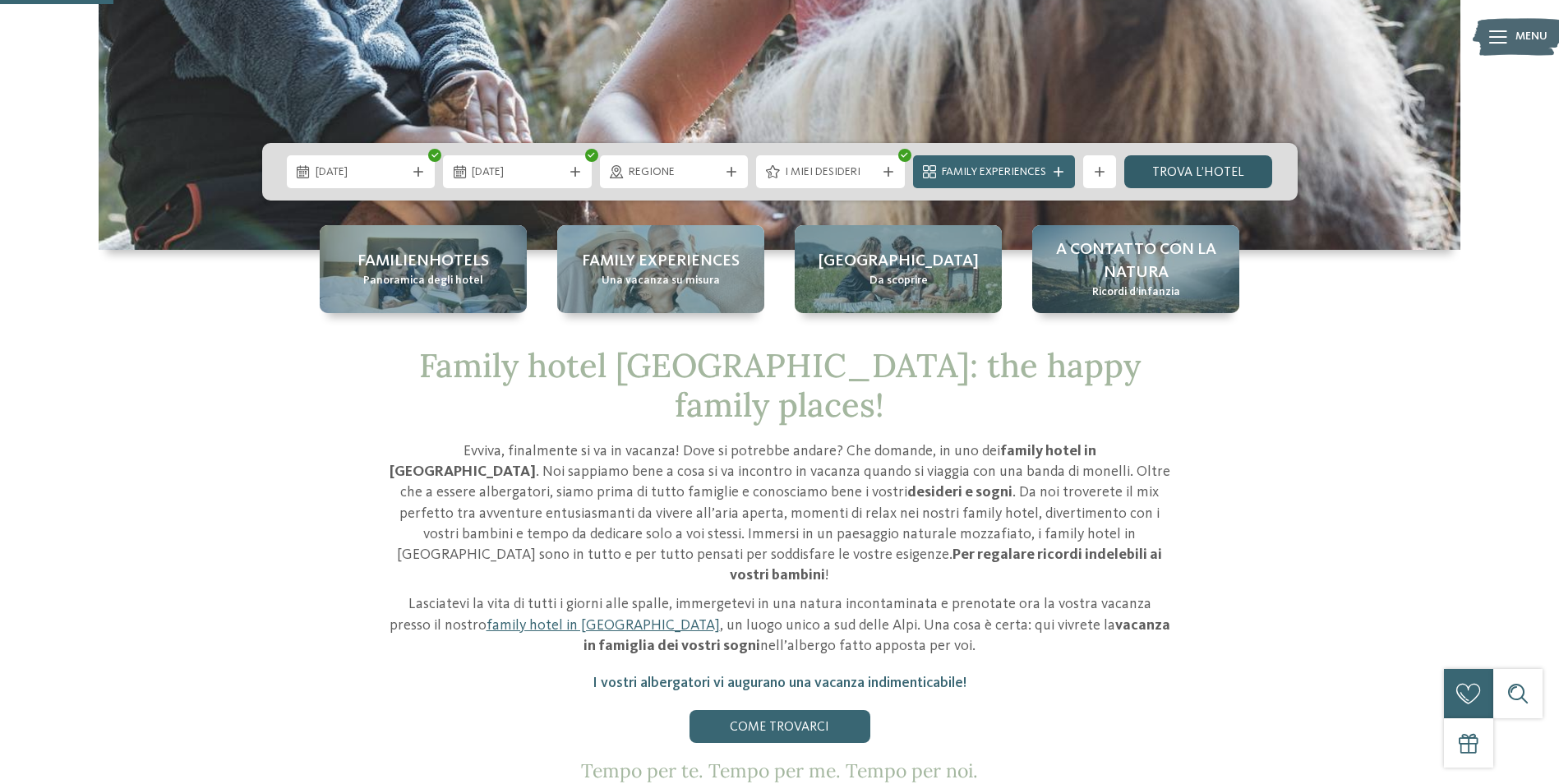
drag, startPoint x: 1182, startPoint y: 175, endPoint x: 1163, endPoint y: 185, distance: 21.5
click at [1182, 176] on link "trova l’hotel" at bounding box center [1198, 172] width 148 height 33
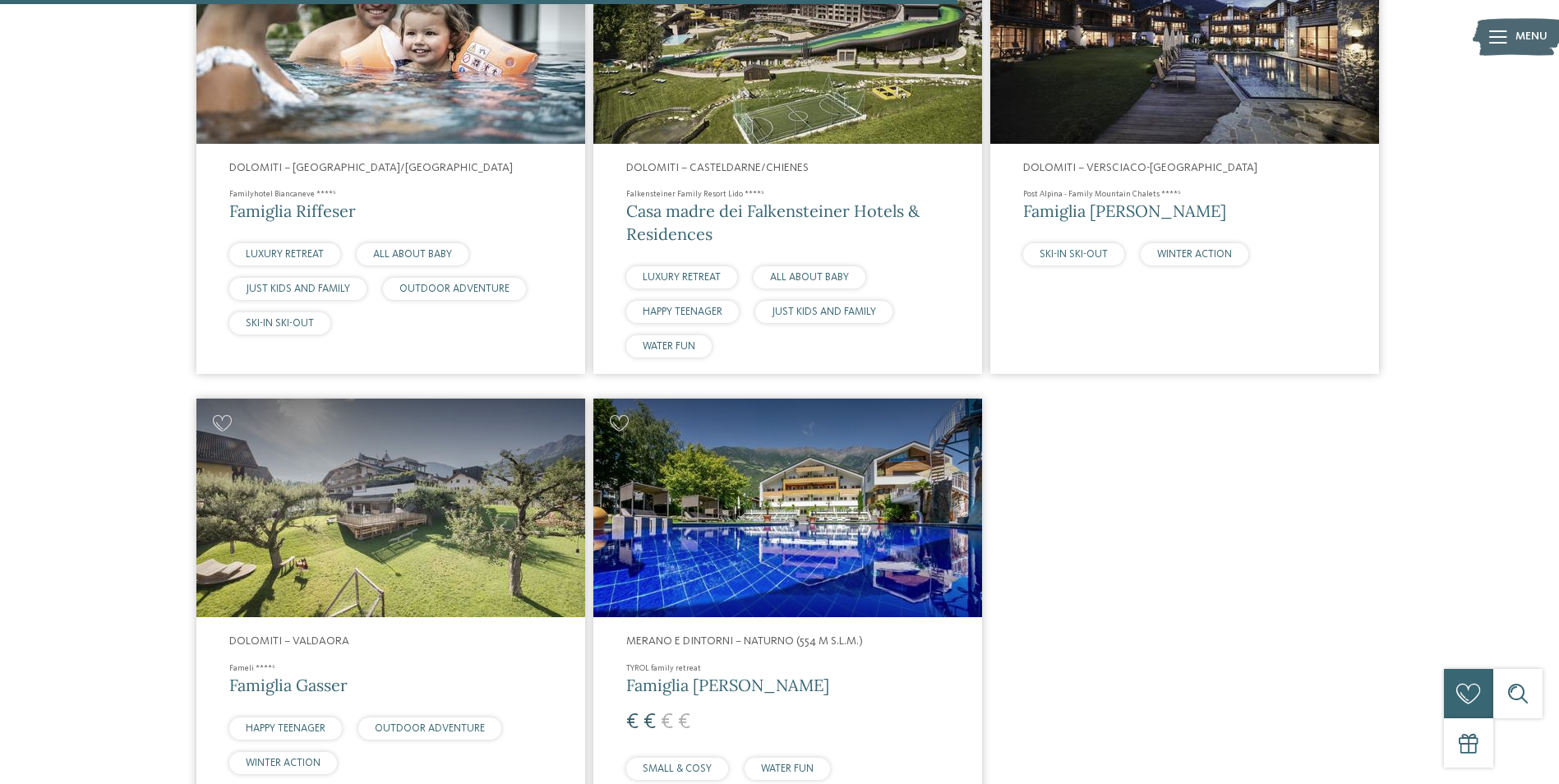
scroll to position [1772, 0]
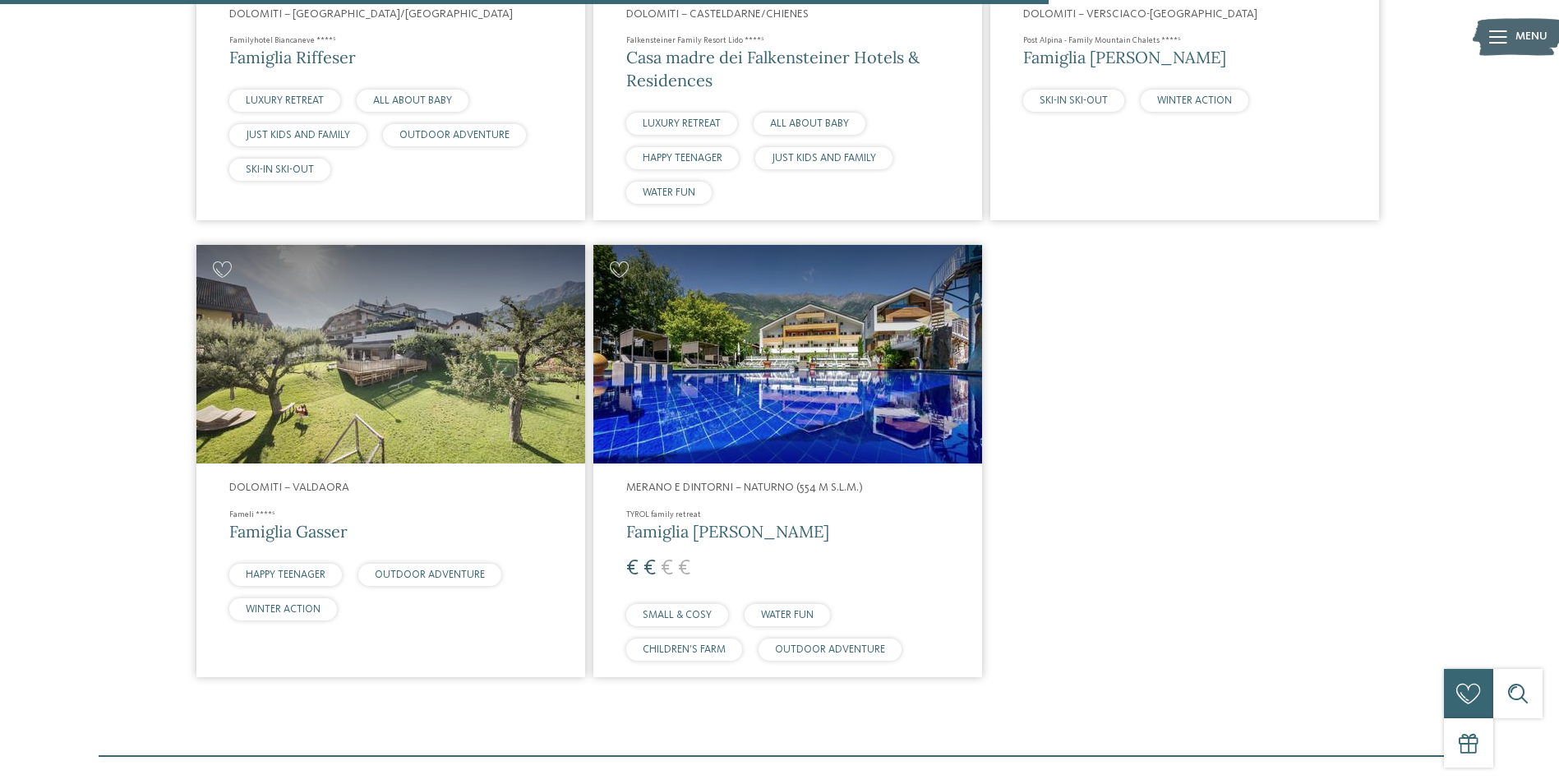
click at [827, 312] on img at bounding box center [788, 354] width 389 height 218
click at [696, 537] on span "Famiglia [PERSON_NAME]" at bounding box center [727, 531] width 203 height 21
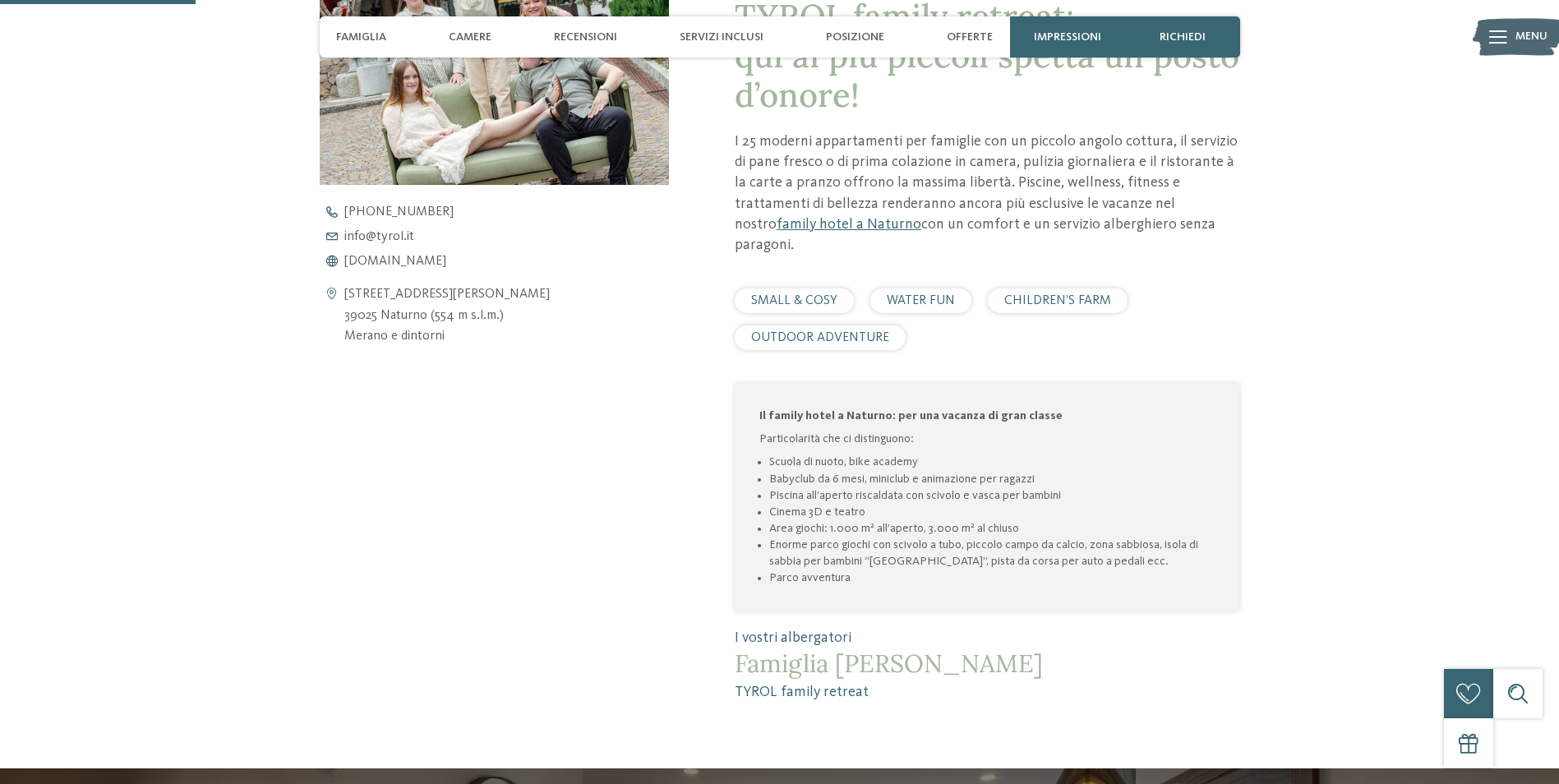
scroll to position [493, 0]
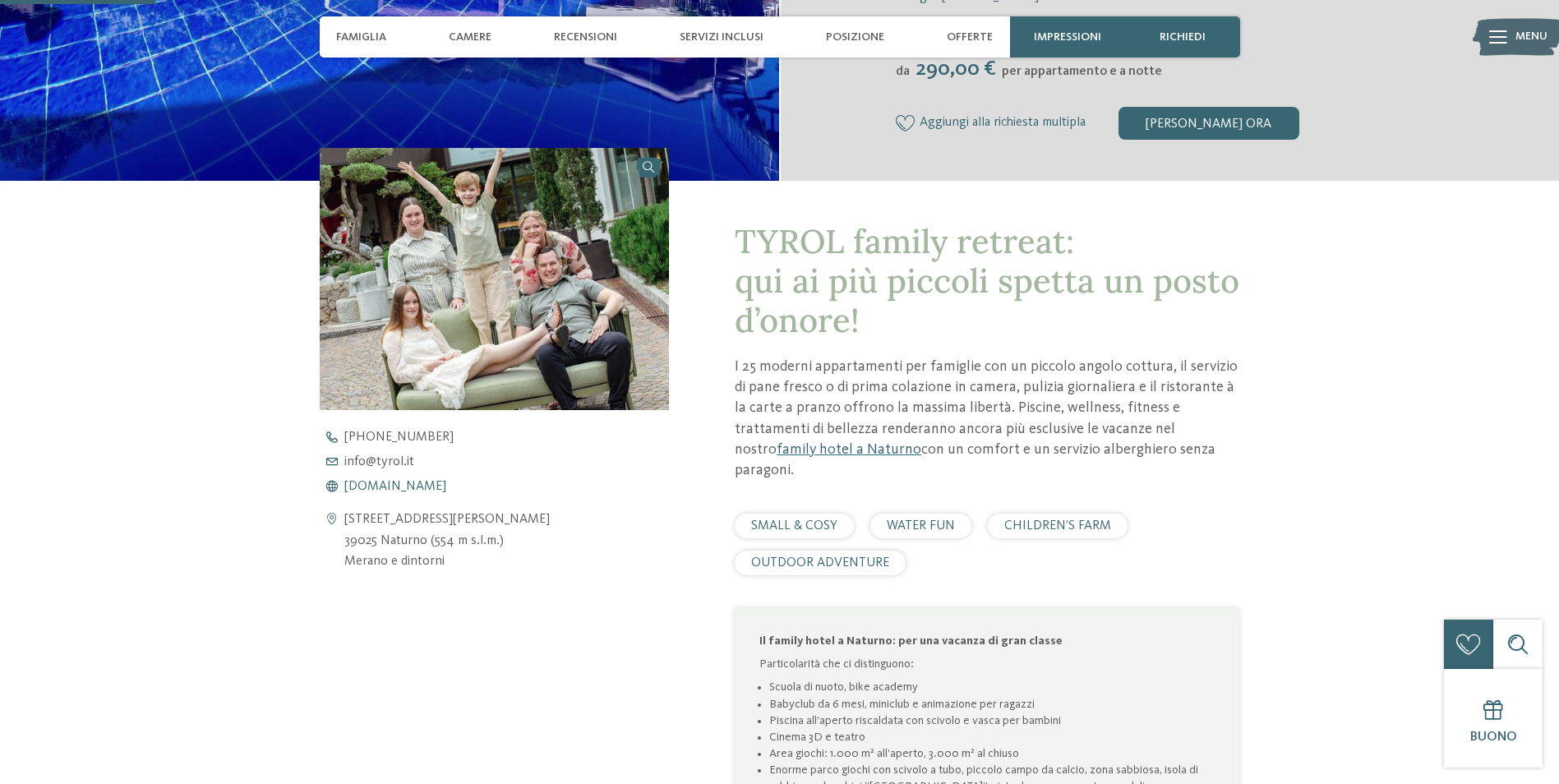
click at [373, 486] on span "[DOMAIN_NAME]" at bounding box center [395, 486] width 102 height 13
